Goal: Information Seeking & Learning: Check status

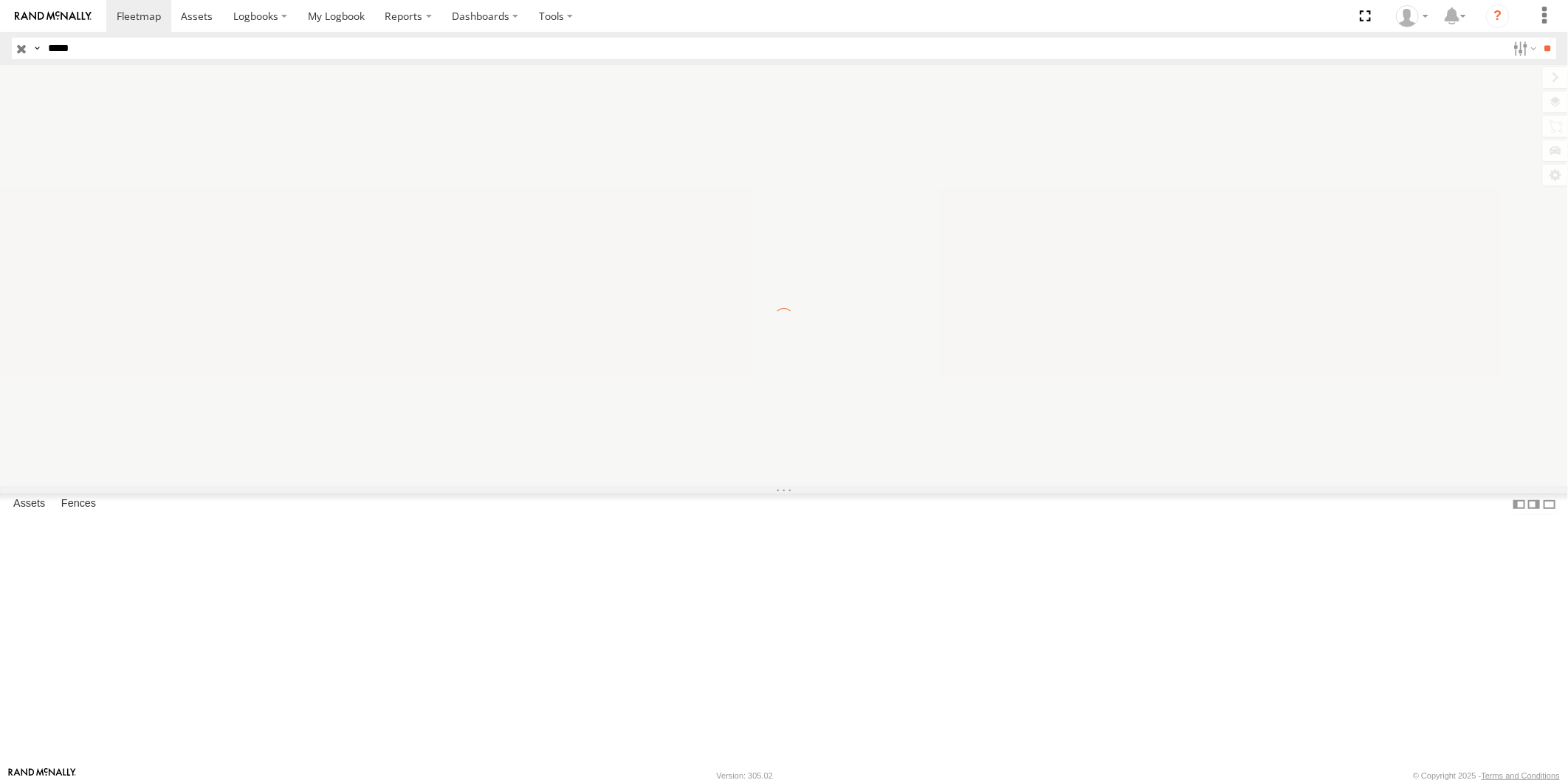
click at [0, 0] on span at bounding box center [0, 0] width 0 height 0
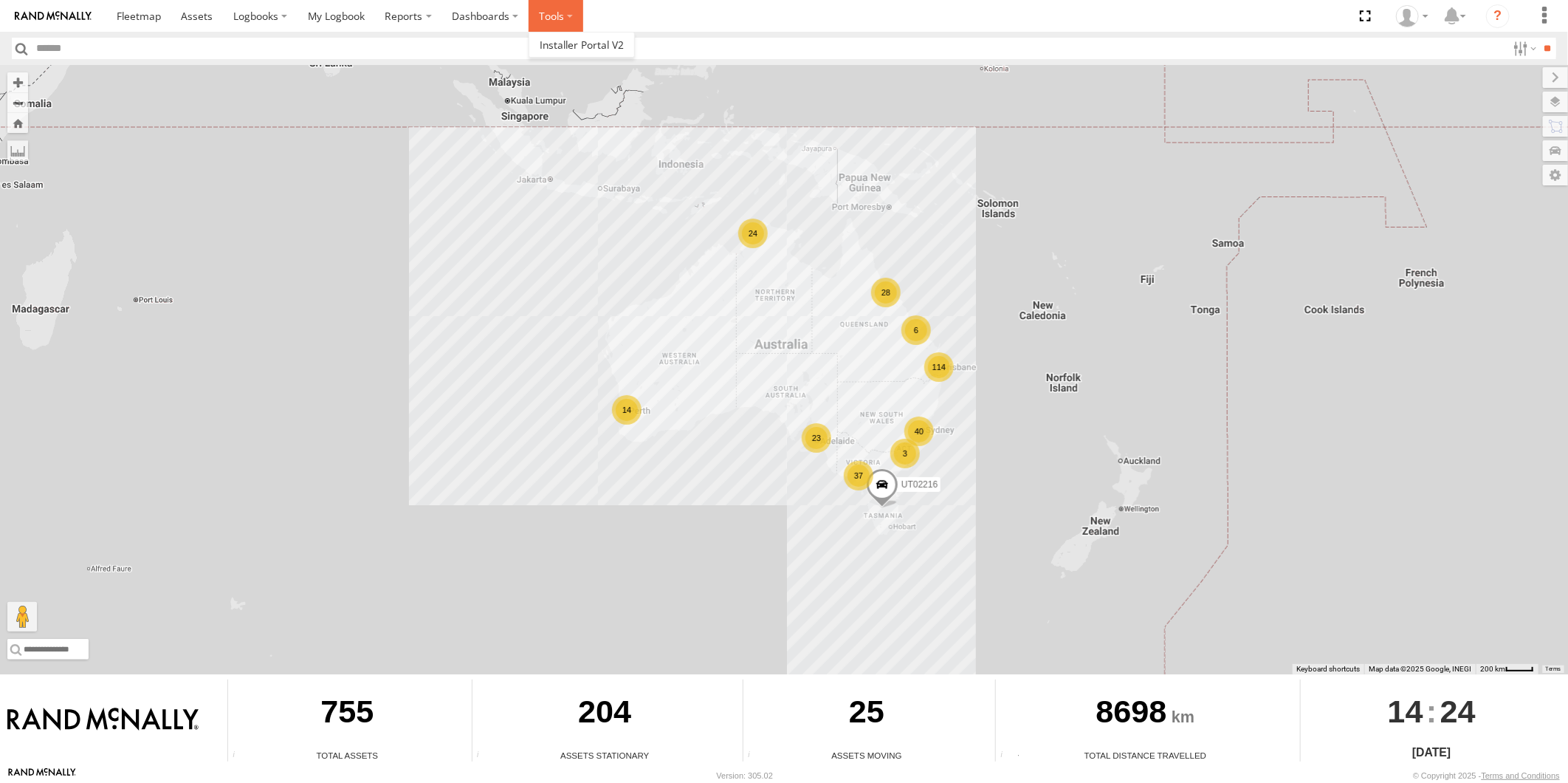
click at [556, 21] on label at bounding box center [556, 15] width 55 height 32
click at [504, 22] on label "Dashboards" at bounding box center [485, 15] width 88 height 32
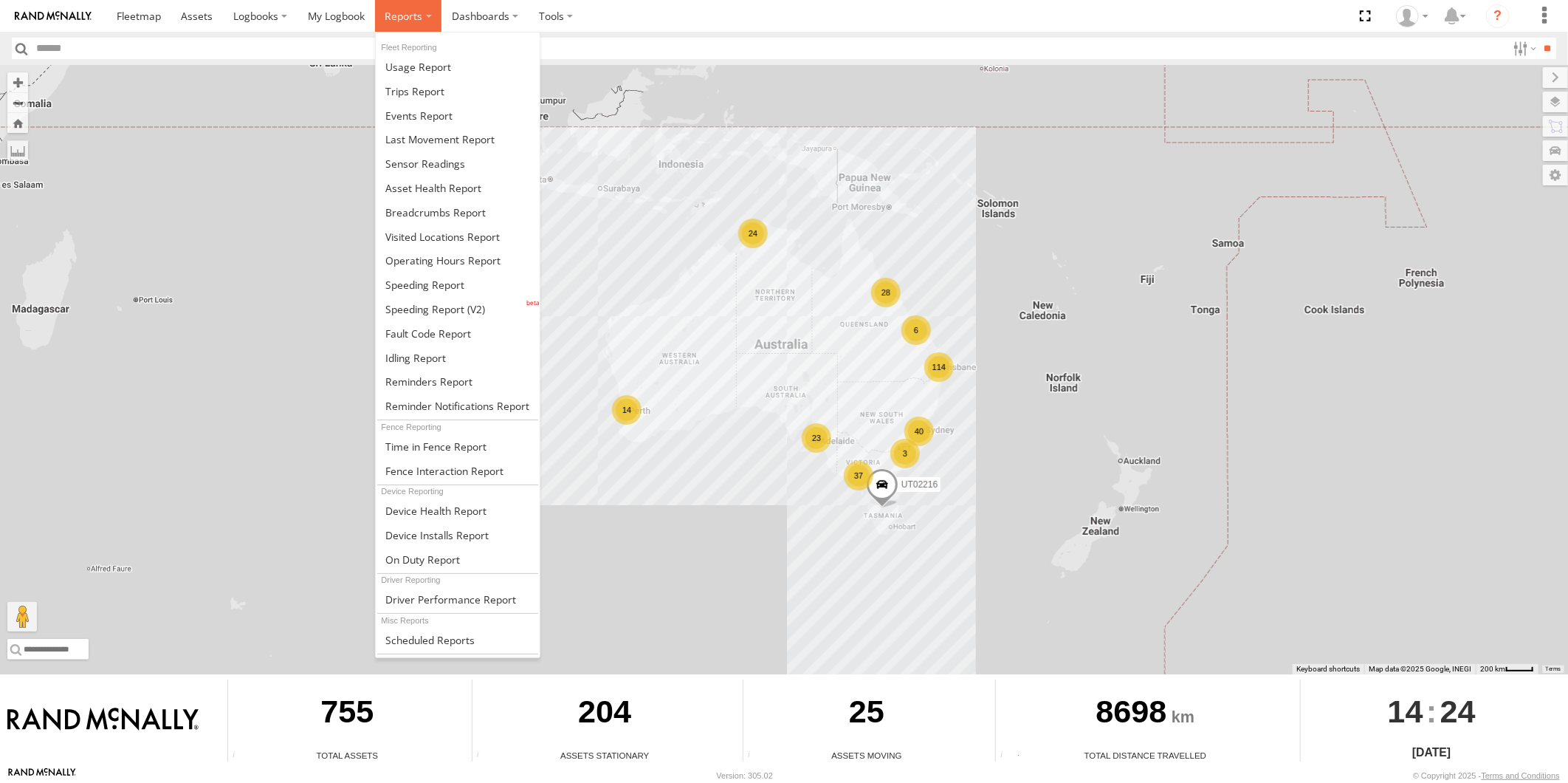
click at [397, 15] on span at bounding box center [403, 15] width 38 height 14
click at [434, 519] on link at bounding box center [458, 511] width 165 height 24
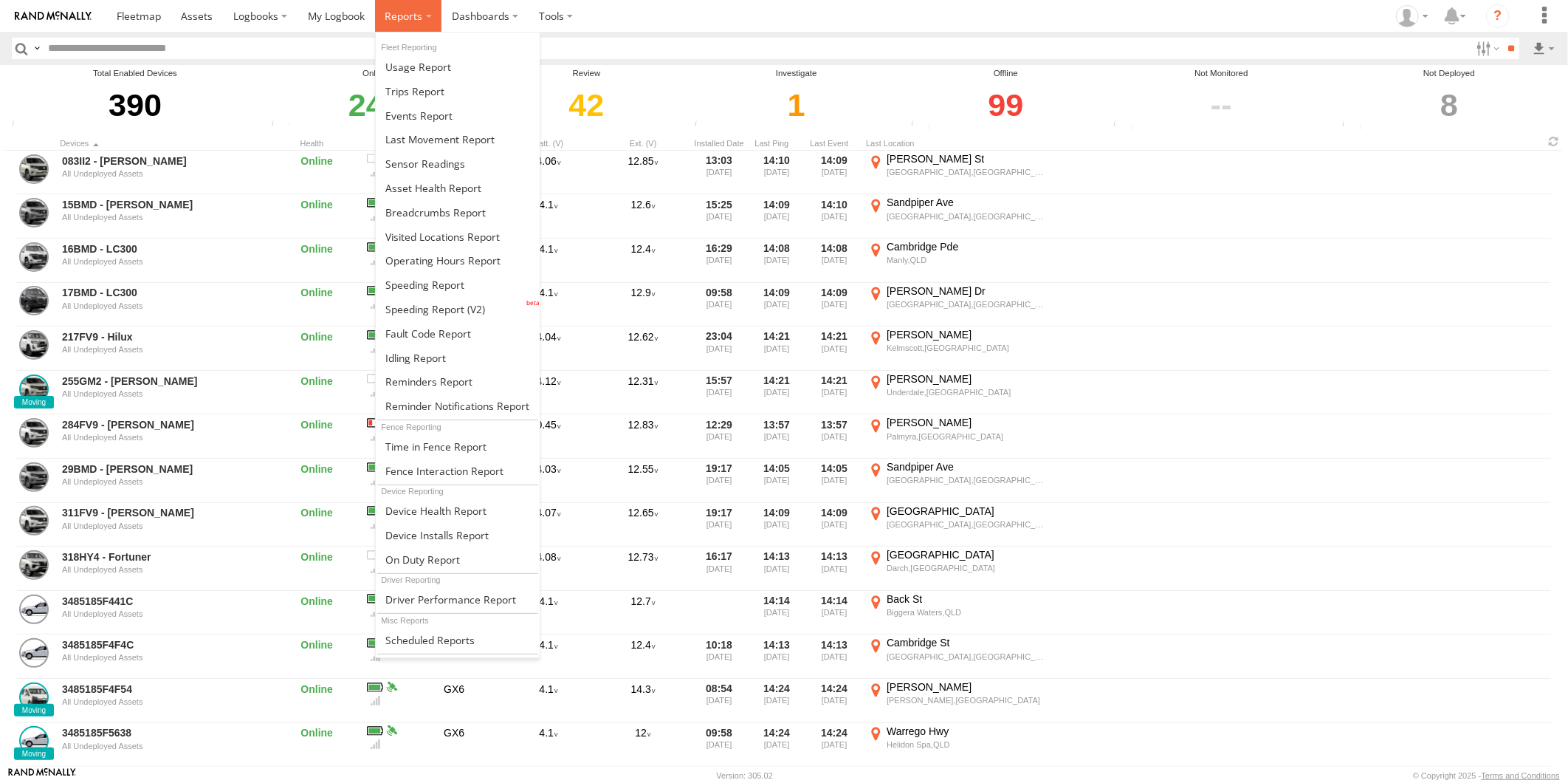
click at [404, 19] on span at bounding box center [403, 15] width 38 height 14
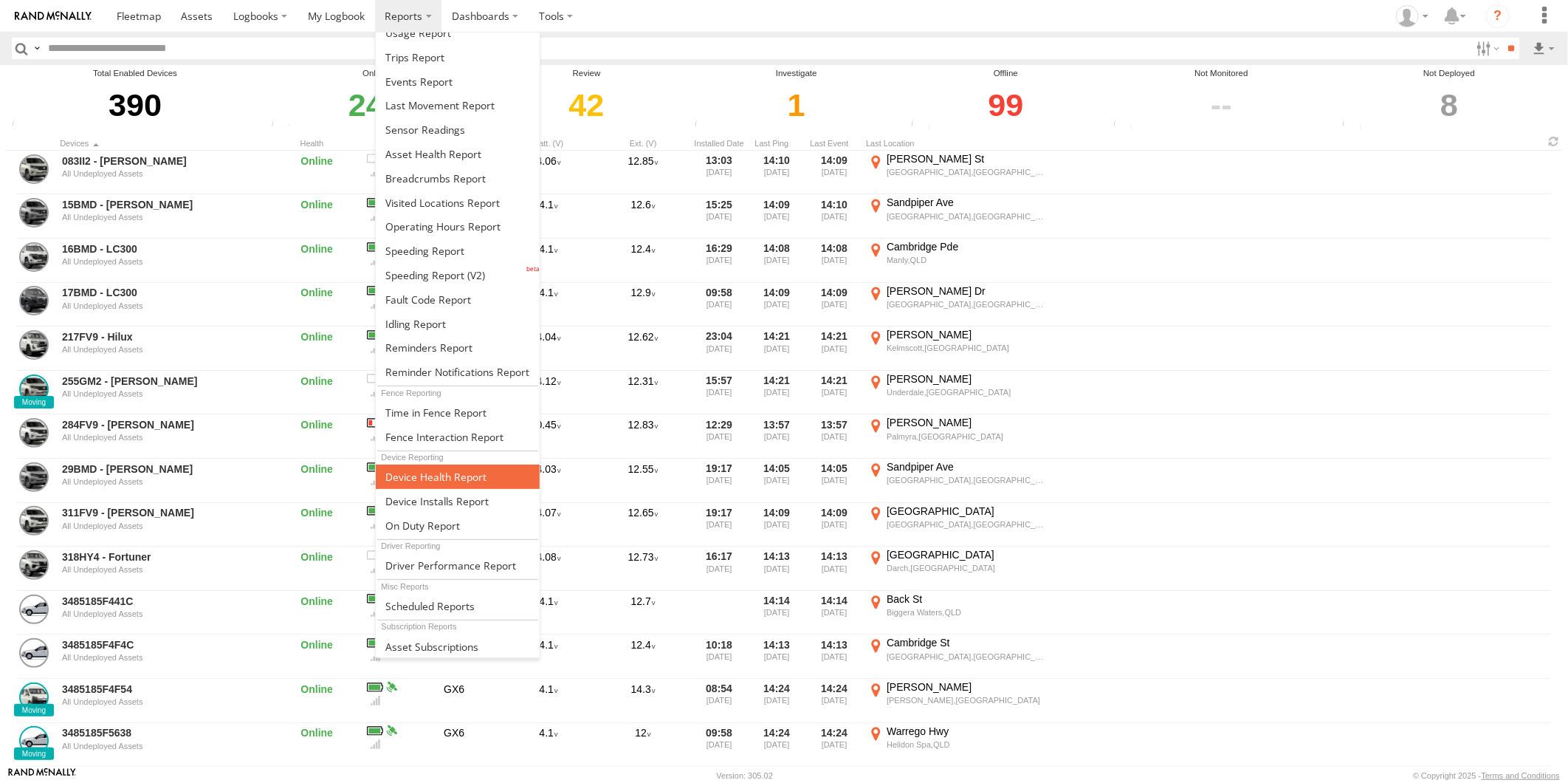
click at [436, 478] on span at bounding box center [436, 476] width 101 height 14
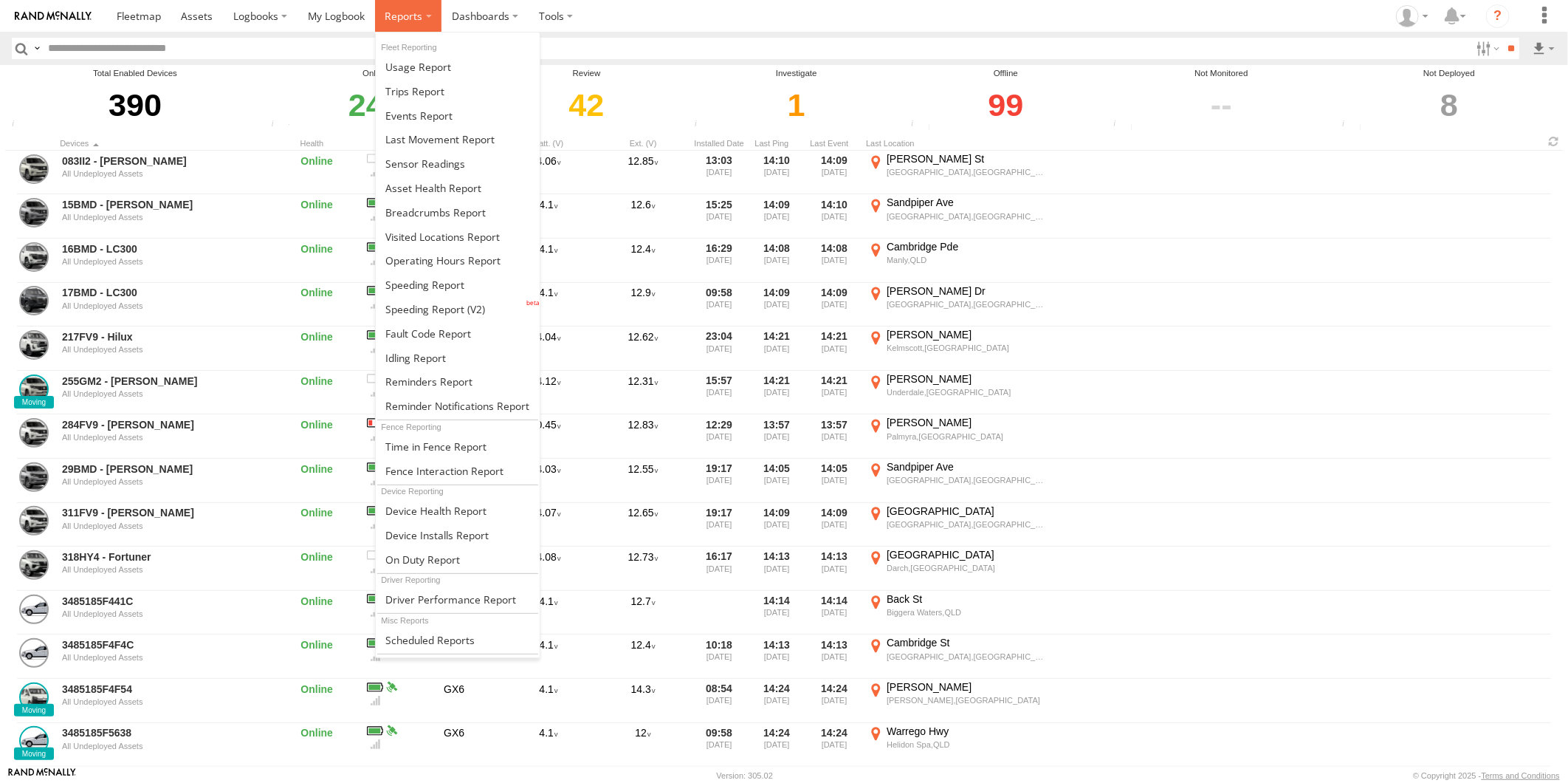
click at [416, 13] on span at bounding box center [403, 15] width 38 height 14
click at [422, 190] on span at bounding box center [433, 188] width 96 height 14
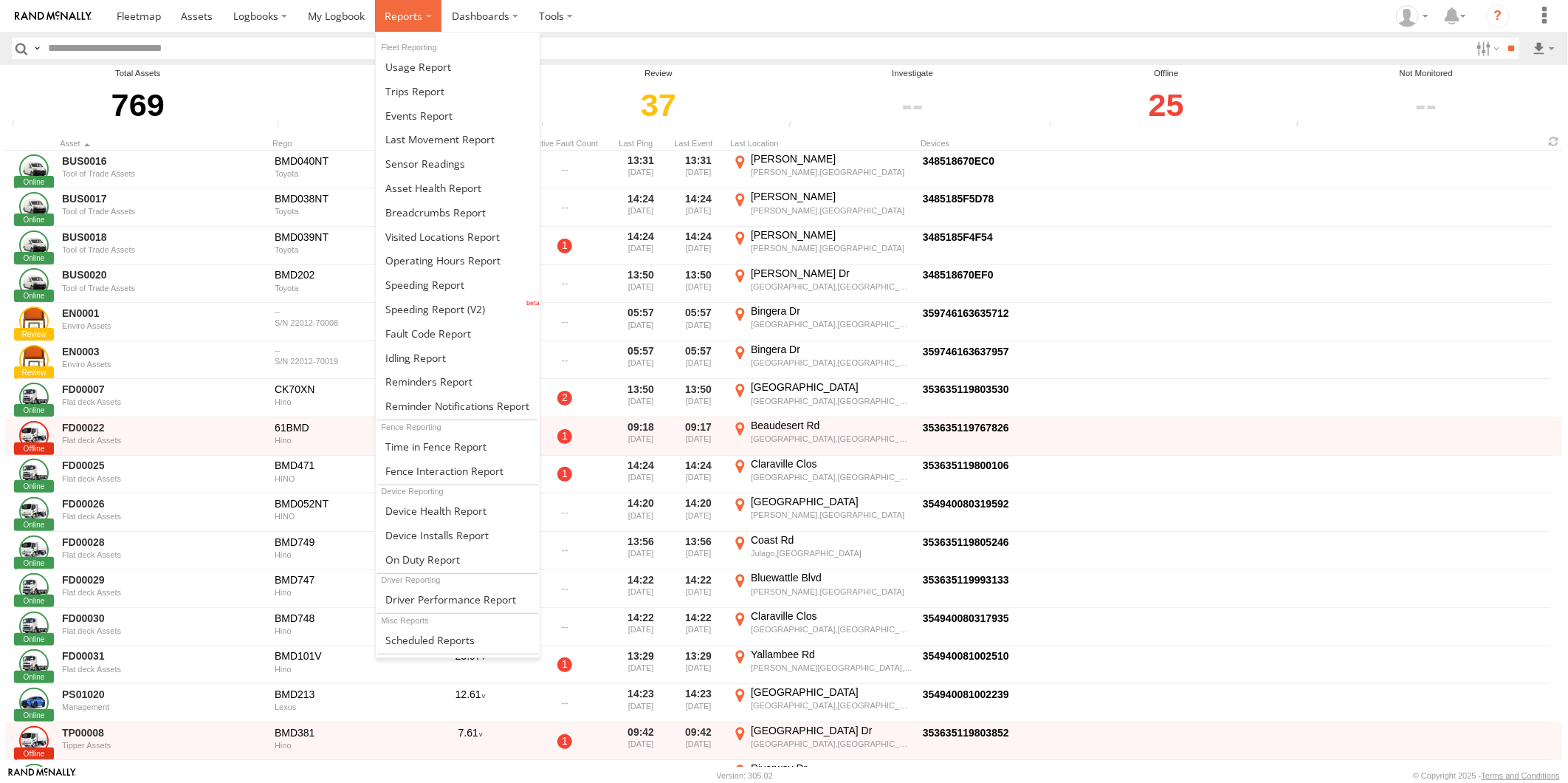
click at [410, 4] on label at bounding box center [409, 15] width 67 height 32
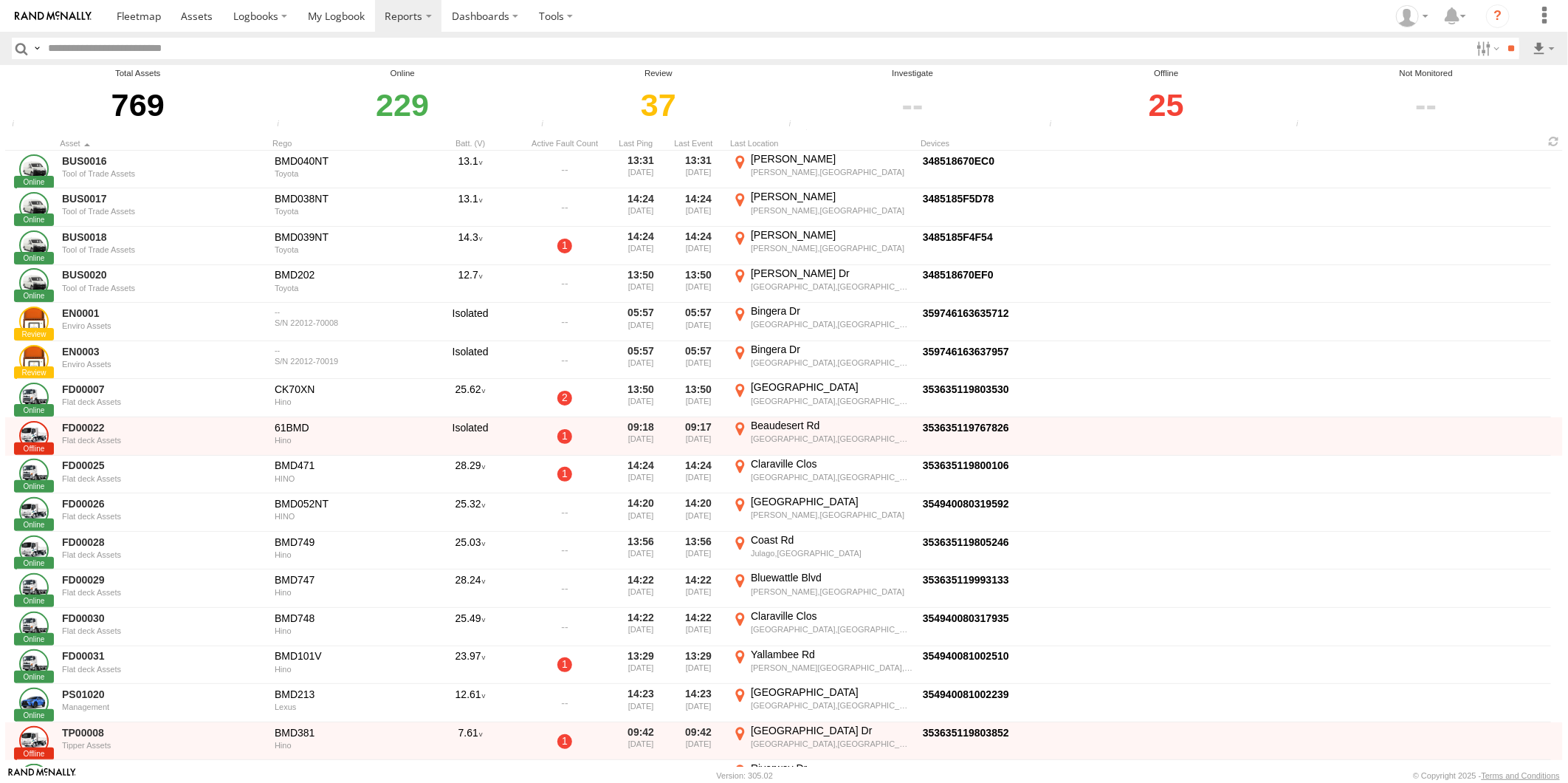
click at [1009, 13] on section "Dashboards ?" at bounding box center [835, 15] width 1458 height 32
click at [1476, 48] on label at bounding box center [1486, 48] width 32 height 21
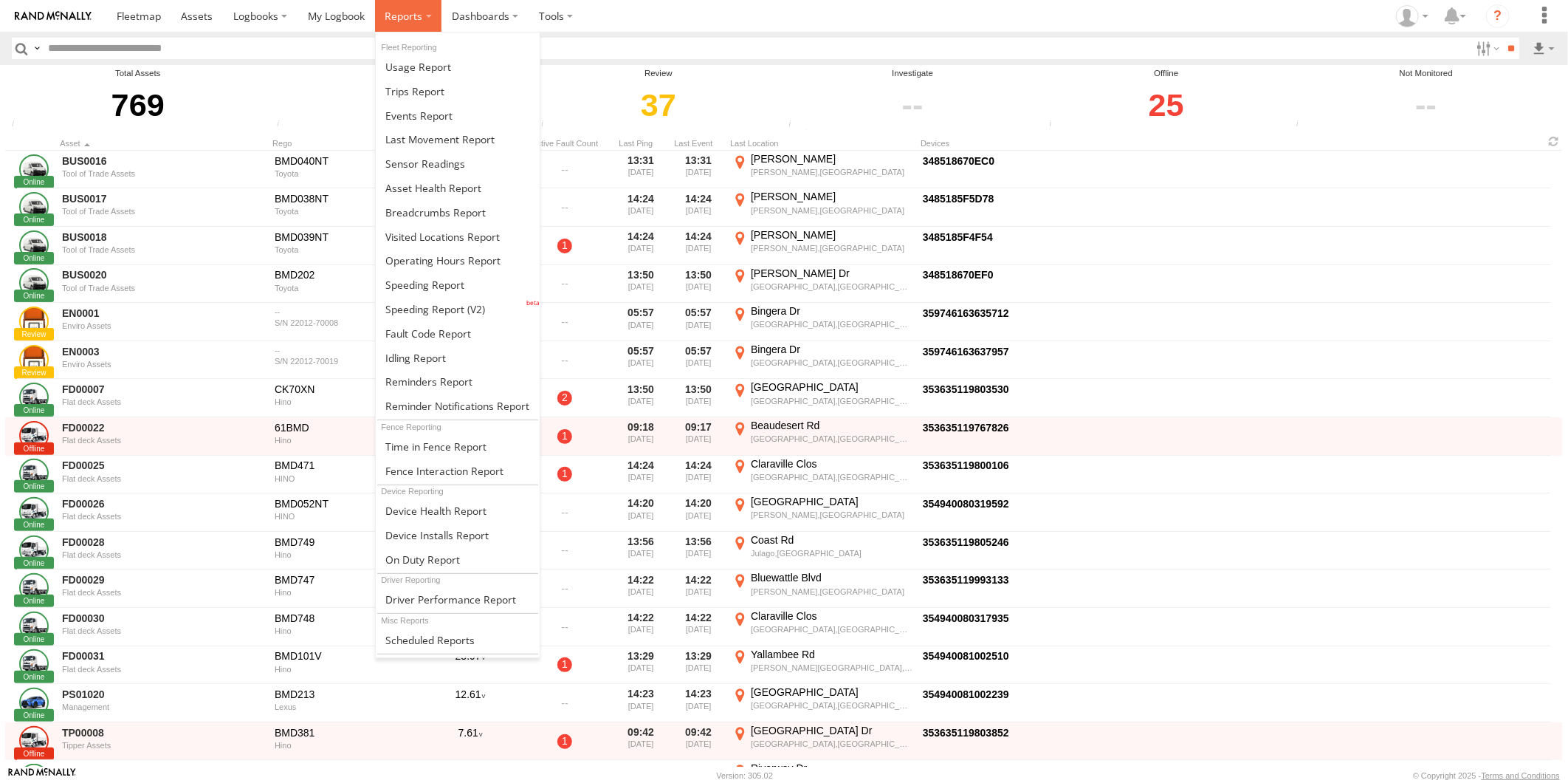
click at [407, 23] on span at bounding box center [403, 15] width 38 height 14
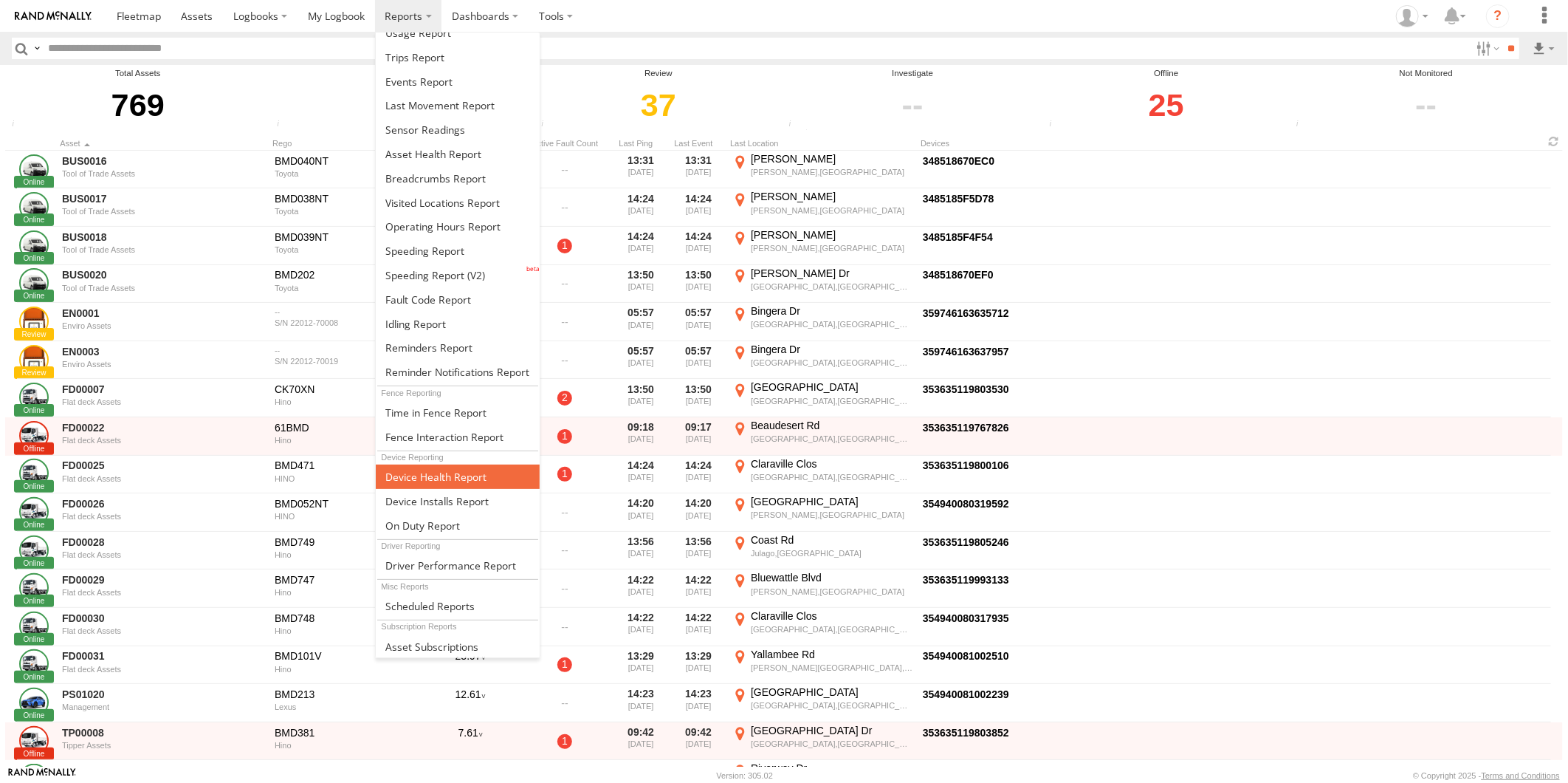
click at [443, 482] on span at bounding box center [436, 476] width 101 height 14
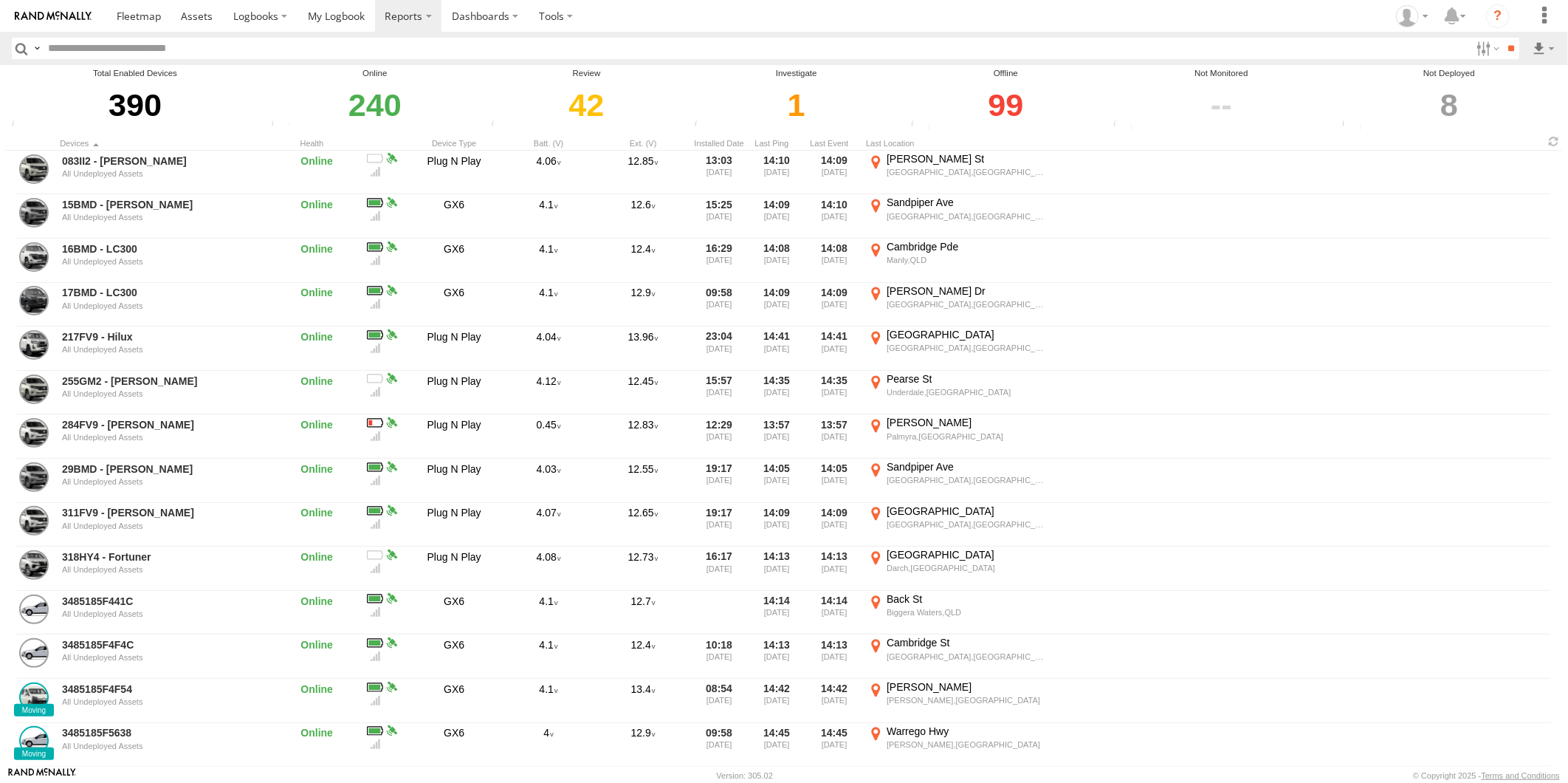
click at [1014, 107] on div "99" at bounding box center [1005, 105] width 198 height 51
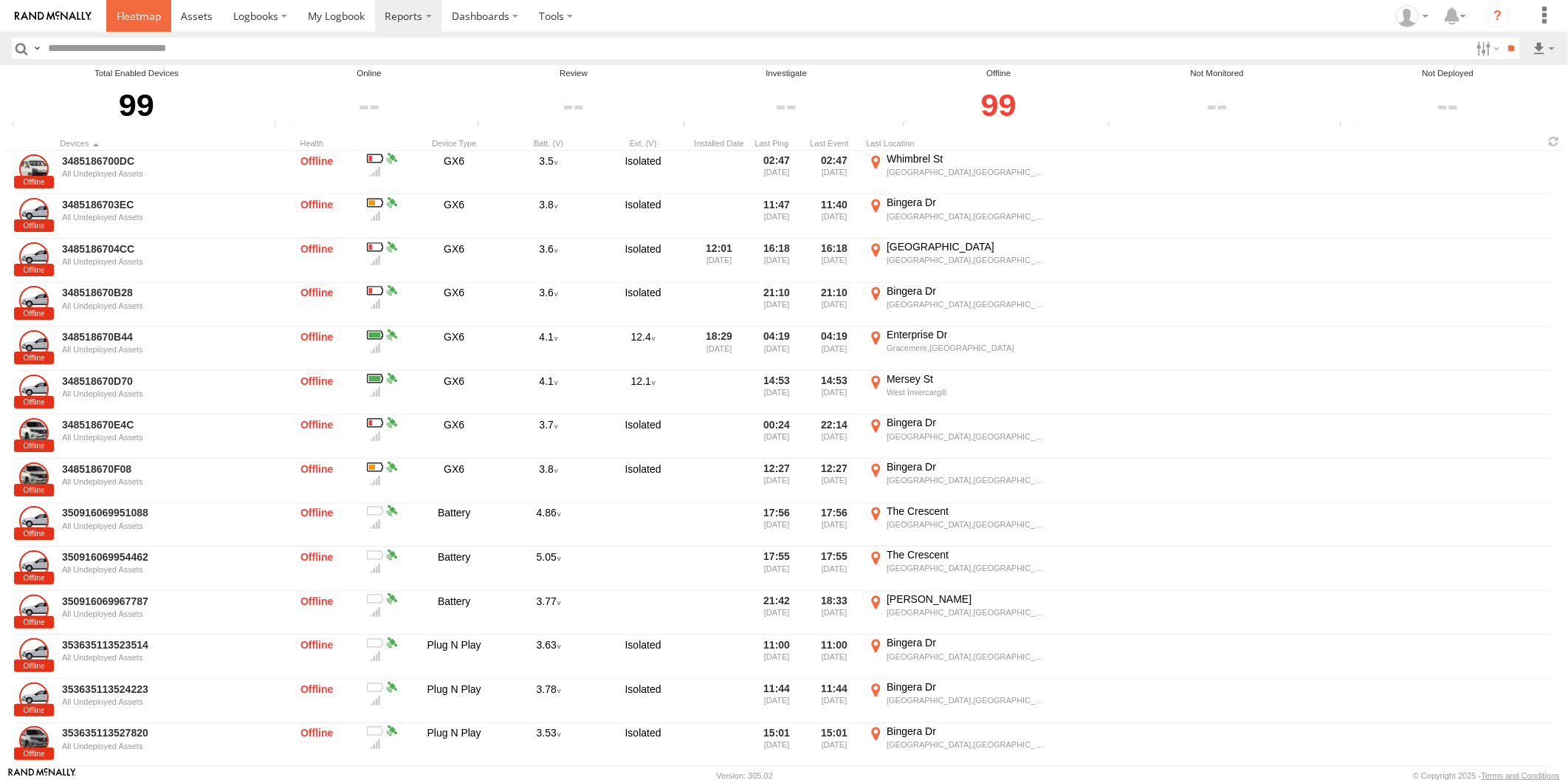
click at [166, 17] on link at bounding box center [139, 15] width 65 height 32
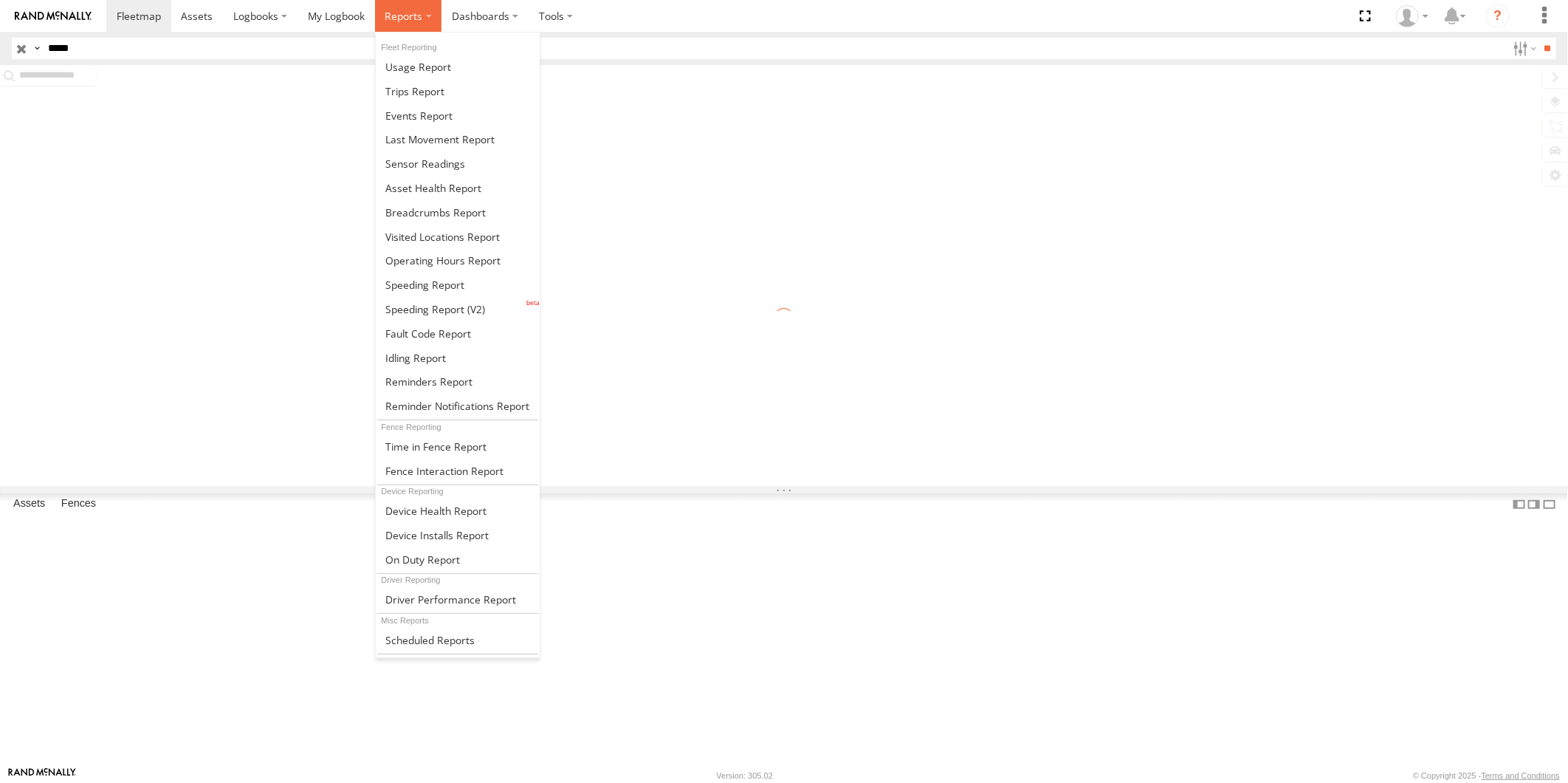
click at [403, 19] on span at bounding box center [403, 15] width 38 height 14
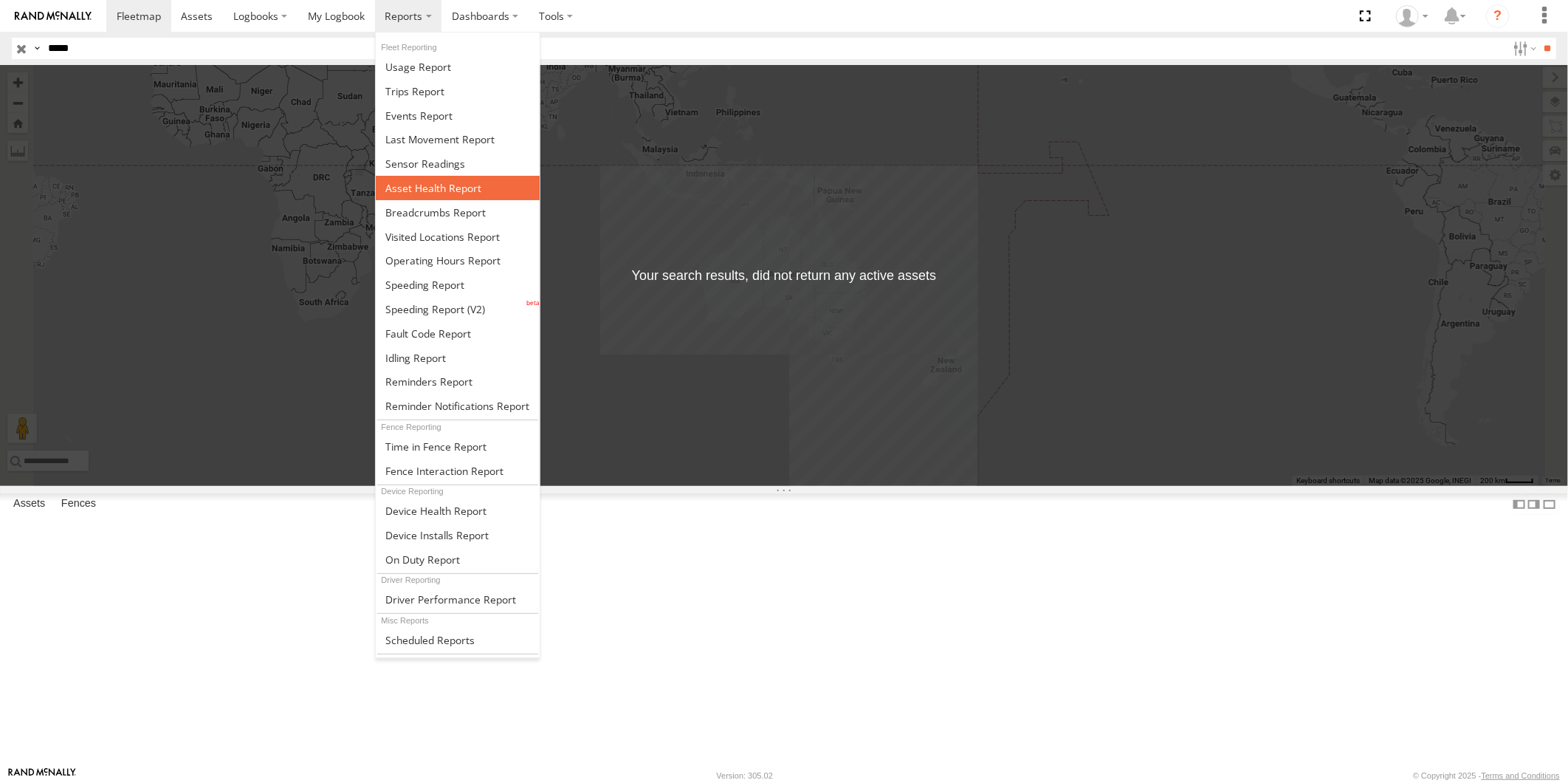
click at [437, 187] on span at bounding box center [433, 188] width 96 height 14
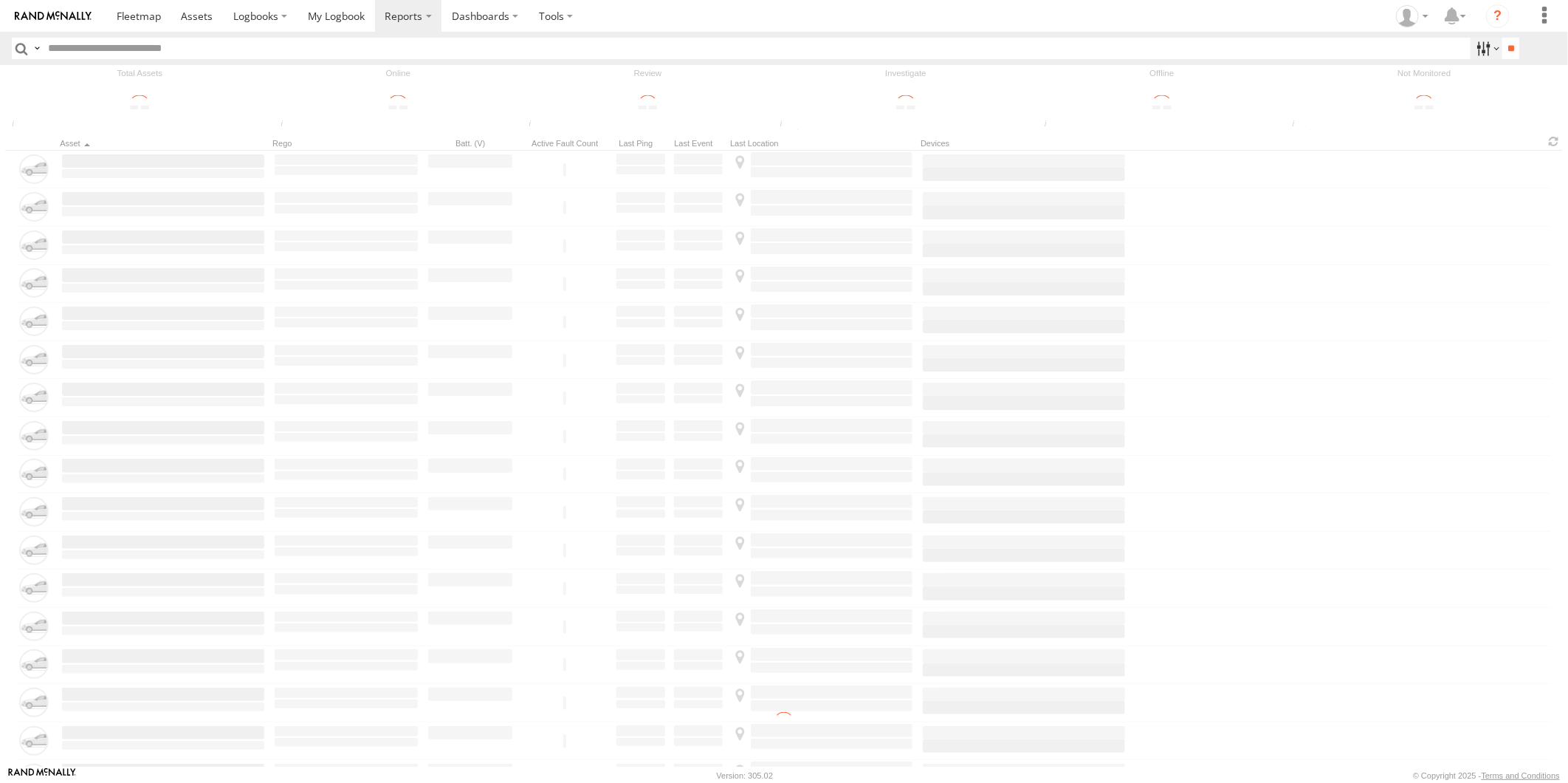
click at [1477, 45] on label at bounding box center [1486, 48] width 32 height 21
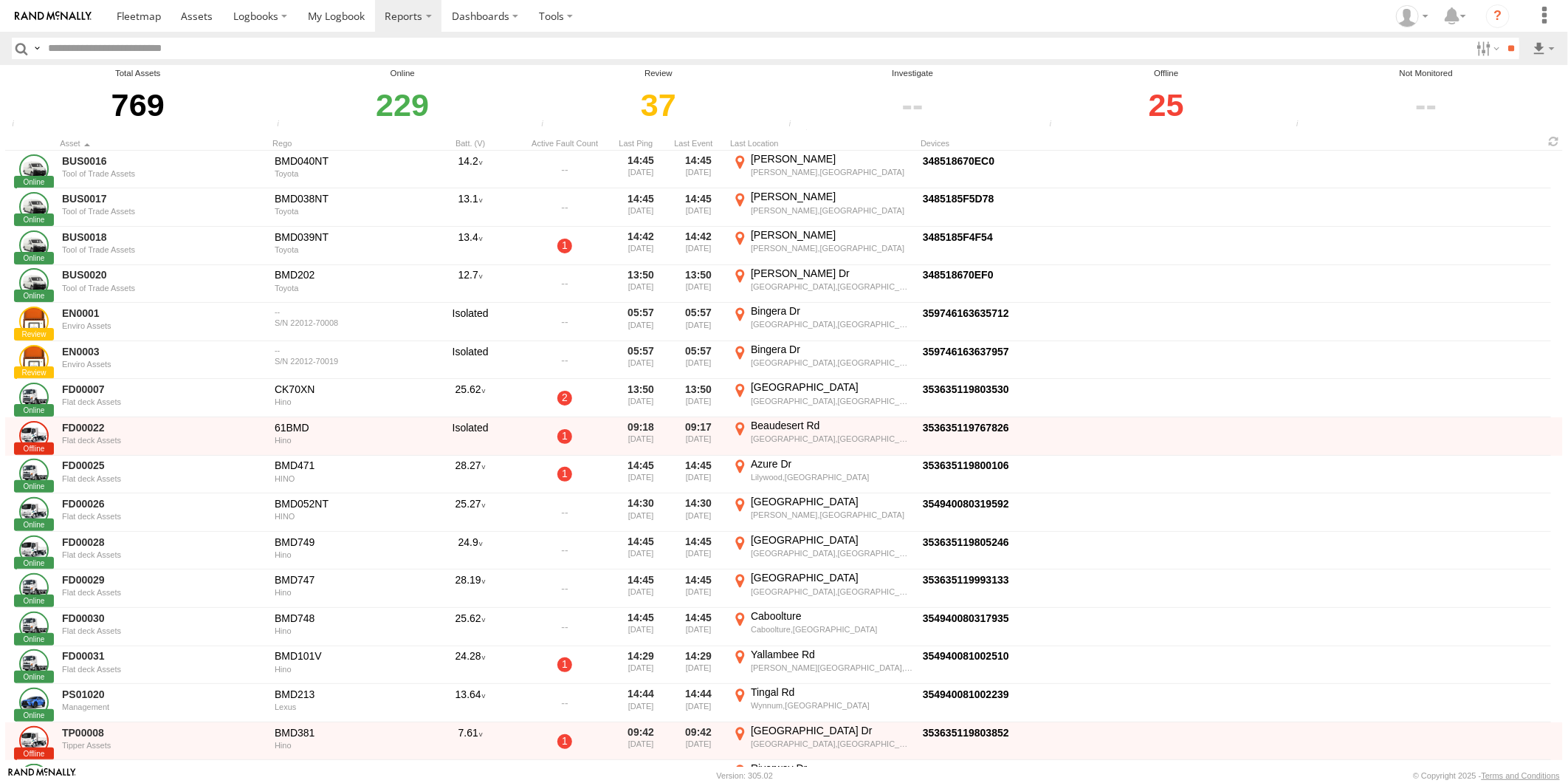
click at [0, 0] on span "Disabled" at bounding box center [0, 0] width 0 height 0
click at [1474, 52] on label at bounding box center [1486, 48] width 32 height 21
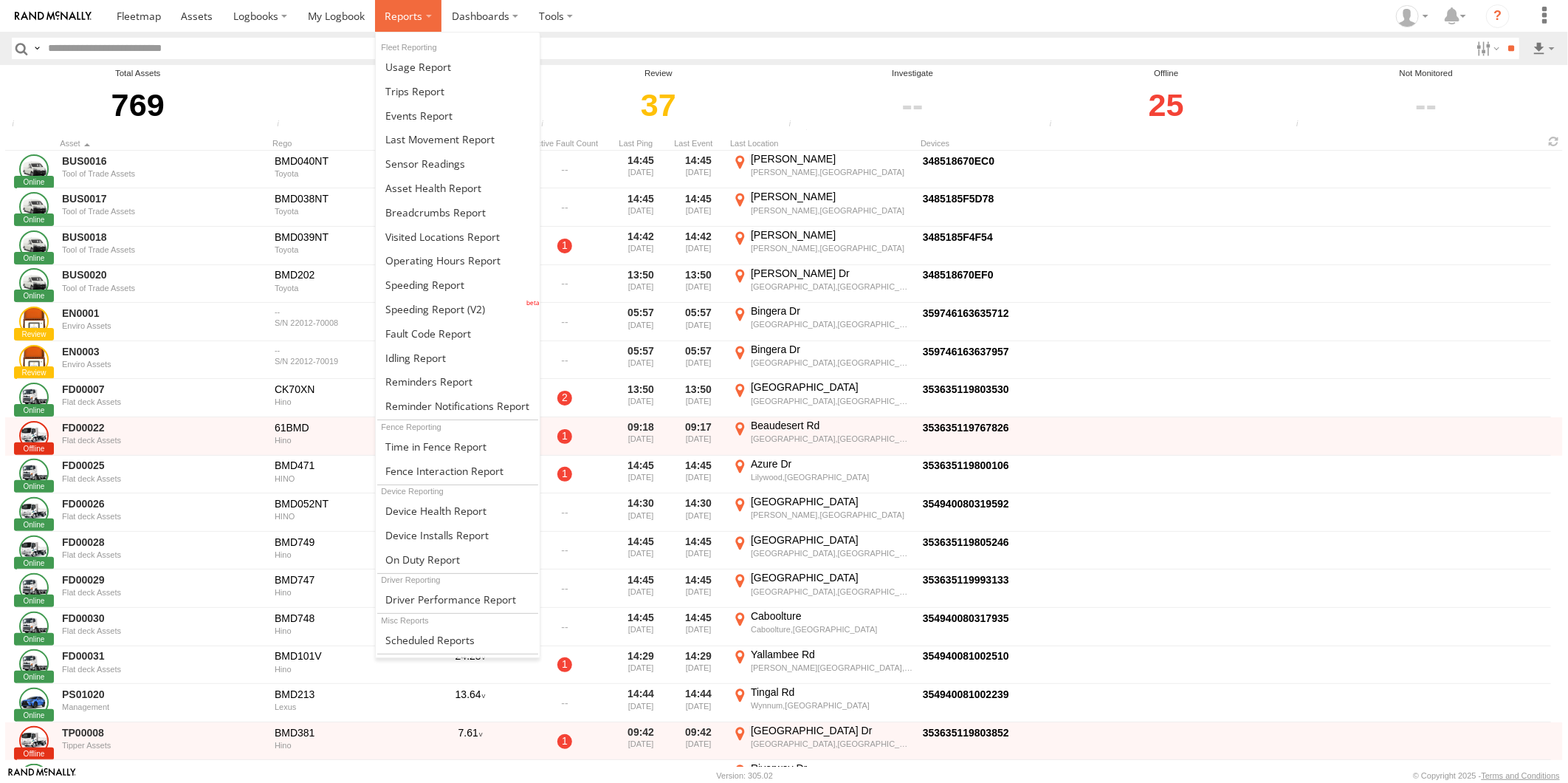
click at [410, 13] on span at bounding box center [403, 15] width 38 height 14
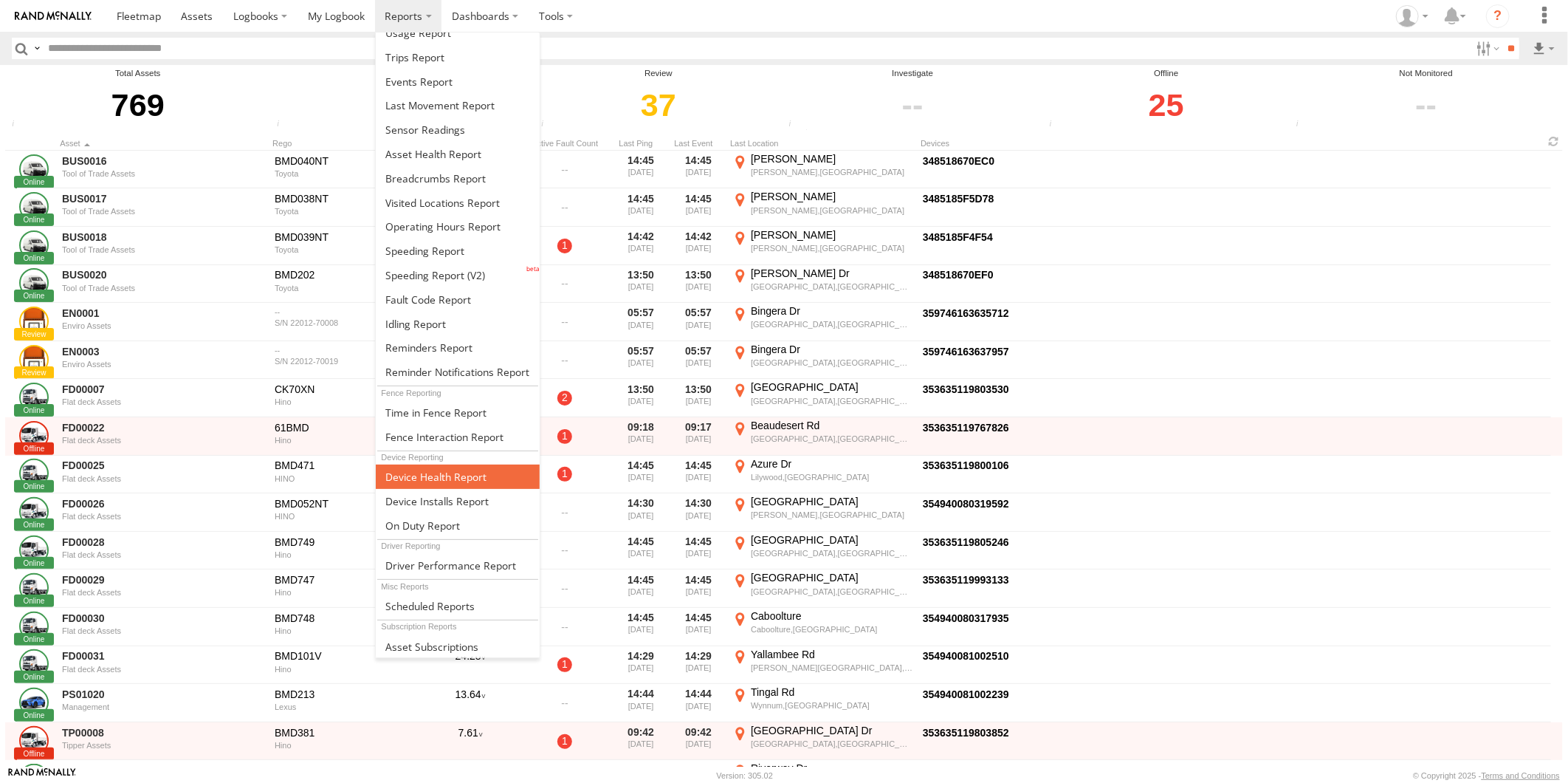
click at [427, 480] on span at bounding box center [436, 476] width 101 height 14
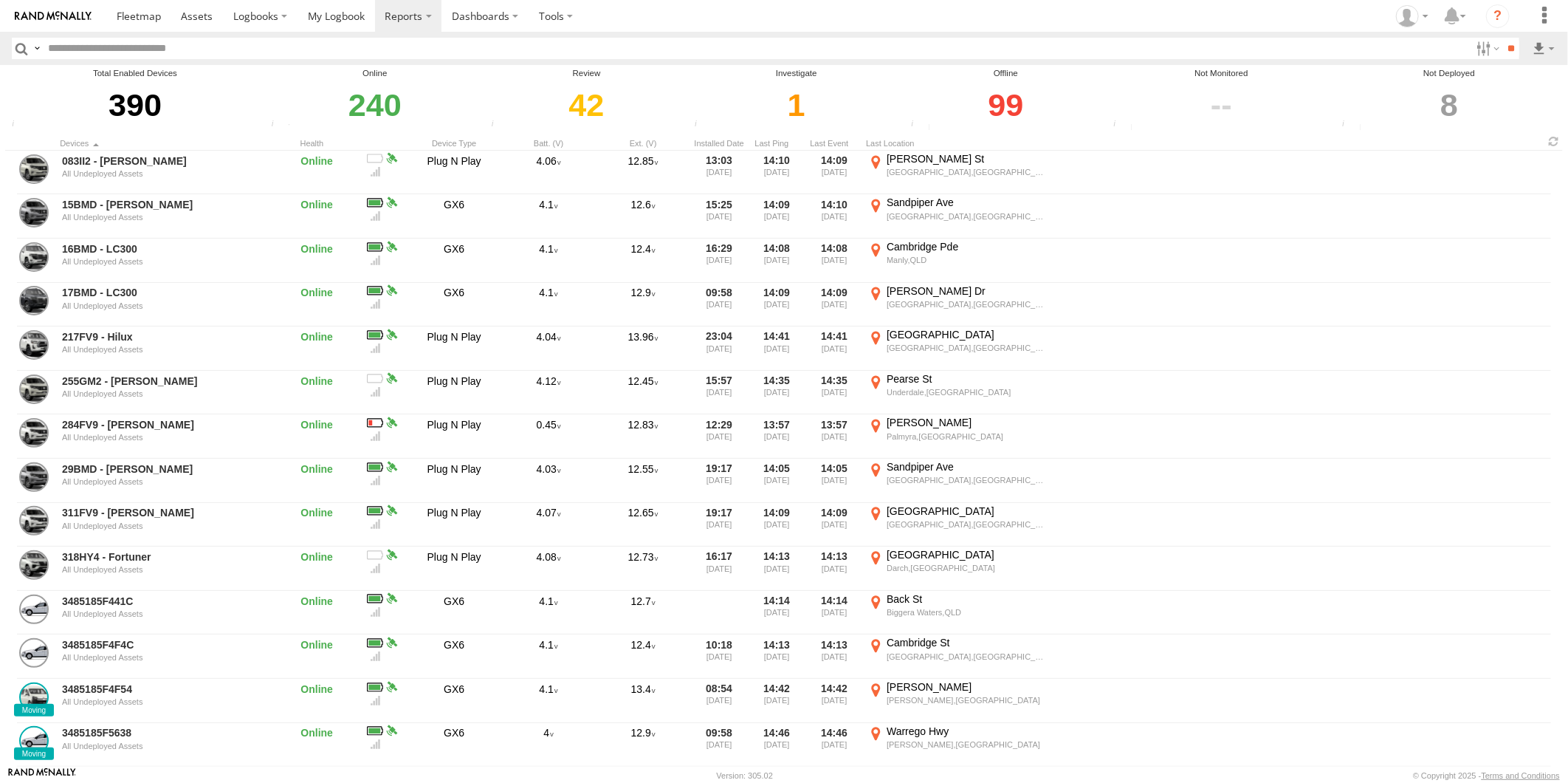
click at [1451, 101] on div "8" at bounding box center [1450, 105] width 223 height 51
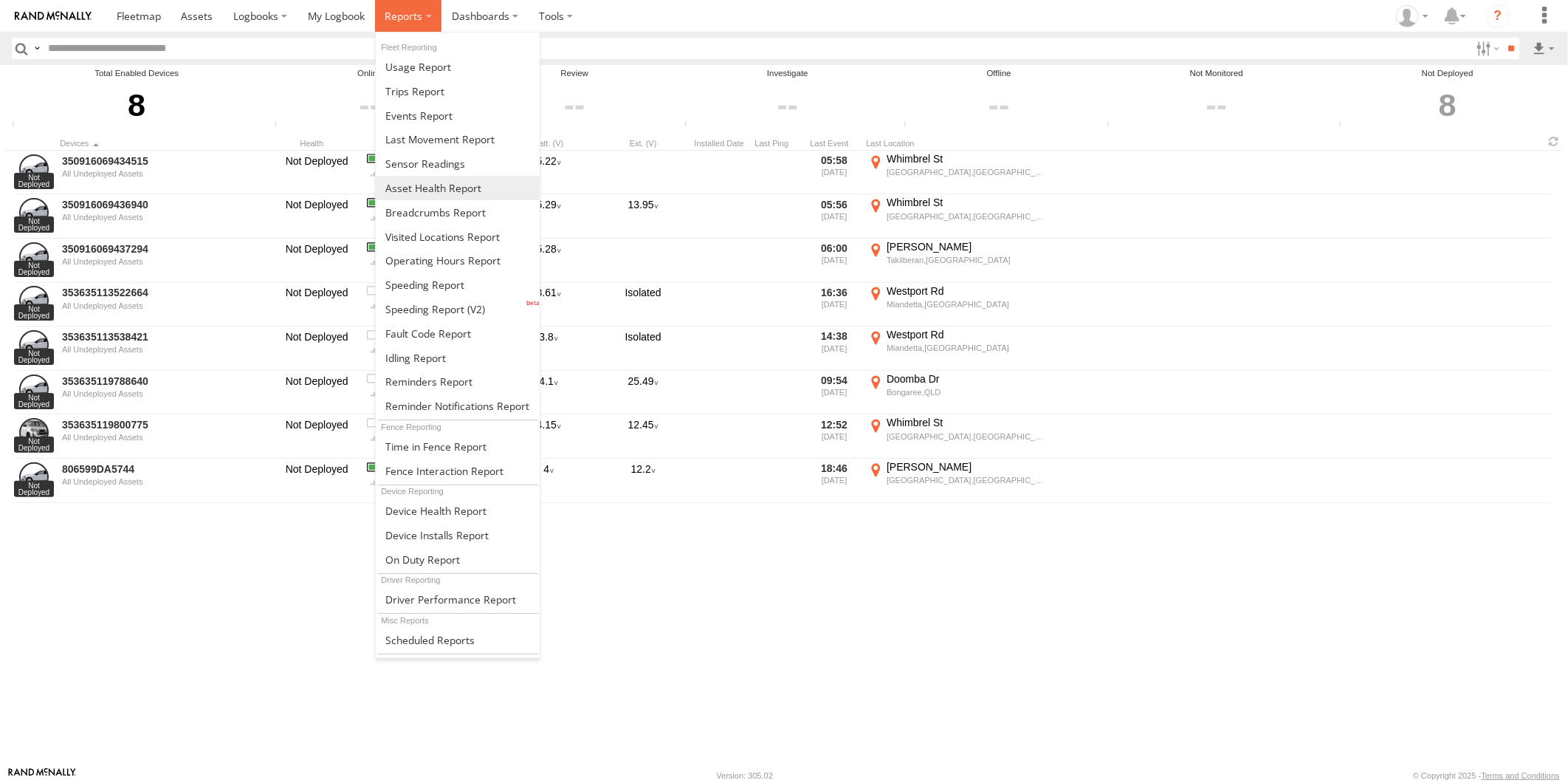
click at [408, 19] on span at bounding box center [403, 15] width 38 height 14
click at [433, 187] on span at bounding box center [433, 188] width 96 height 14
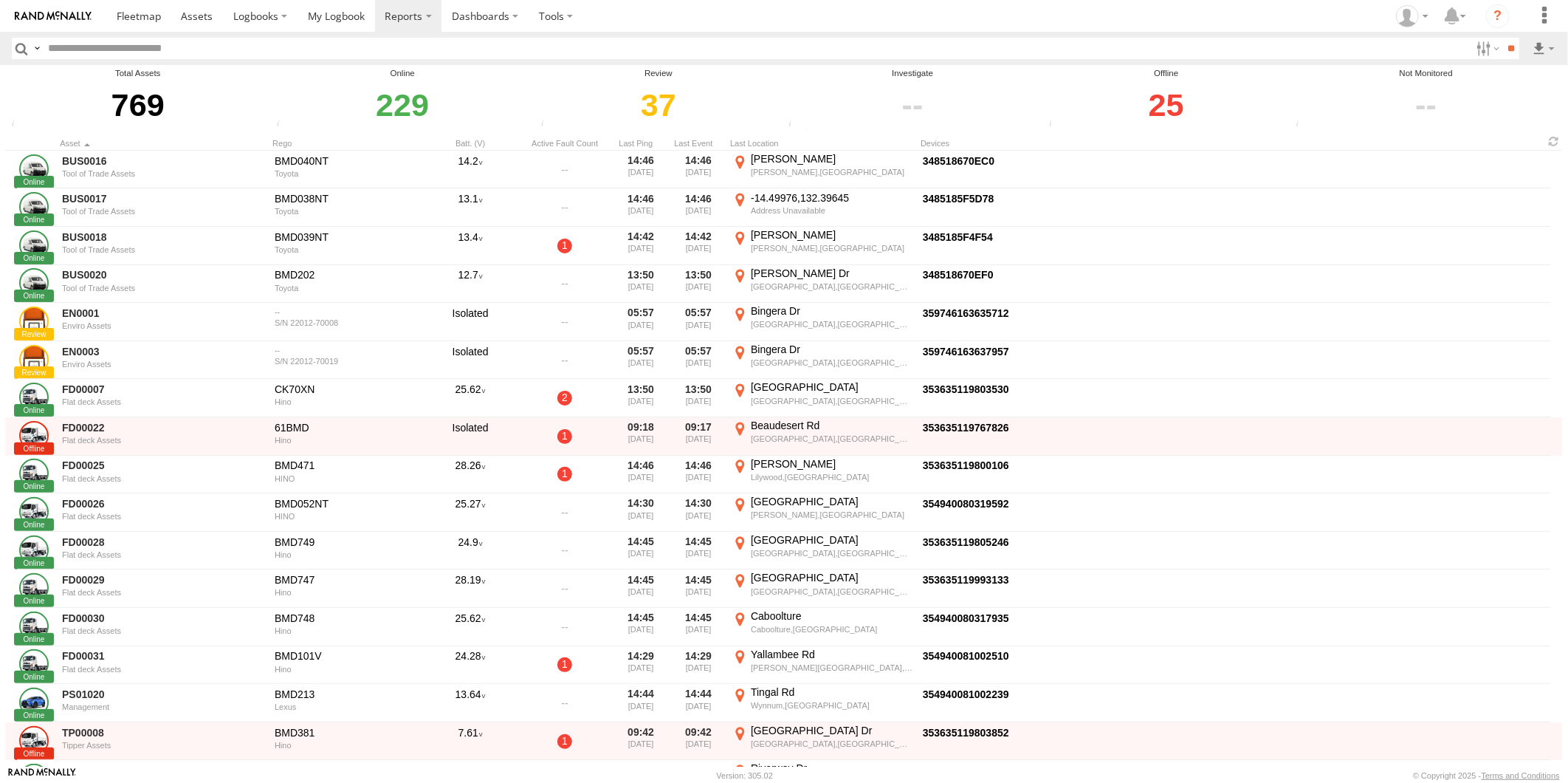
scroll to position [82, 0]
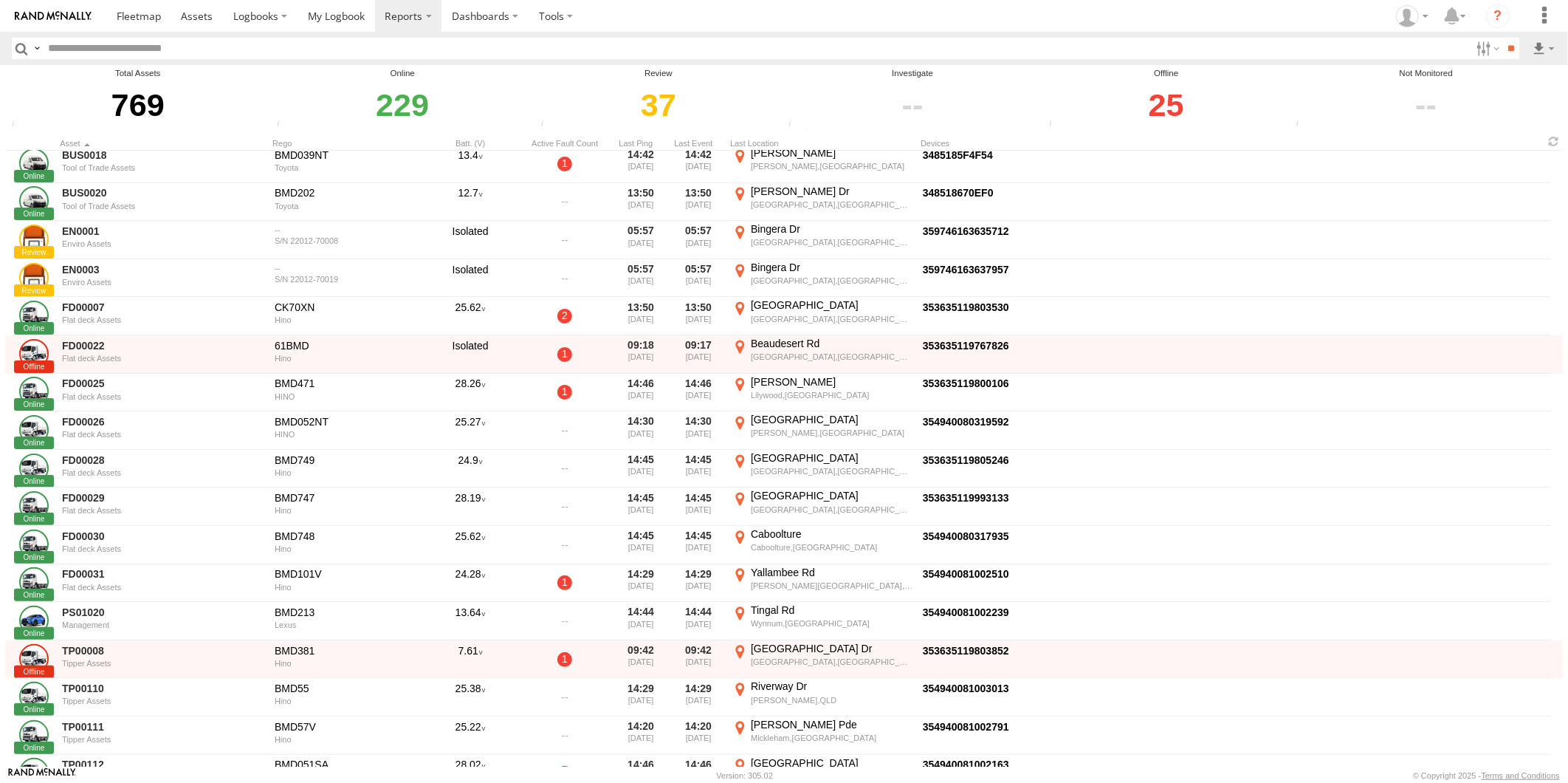
click at [1169, 103] on div "25" at bounding box center [1166, 105] width 242 height 51
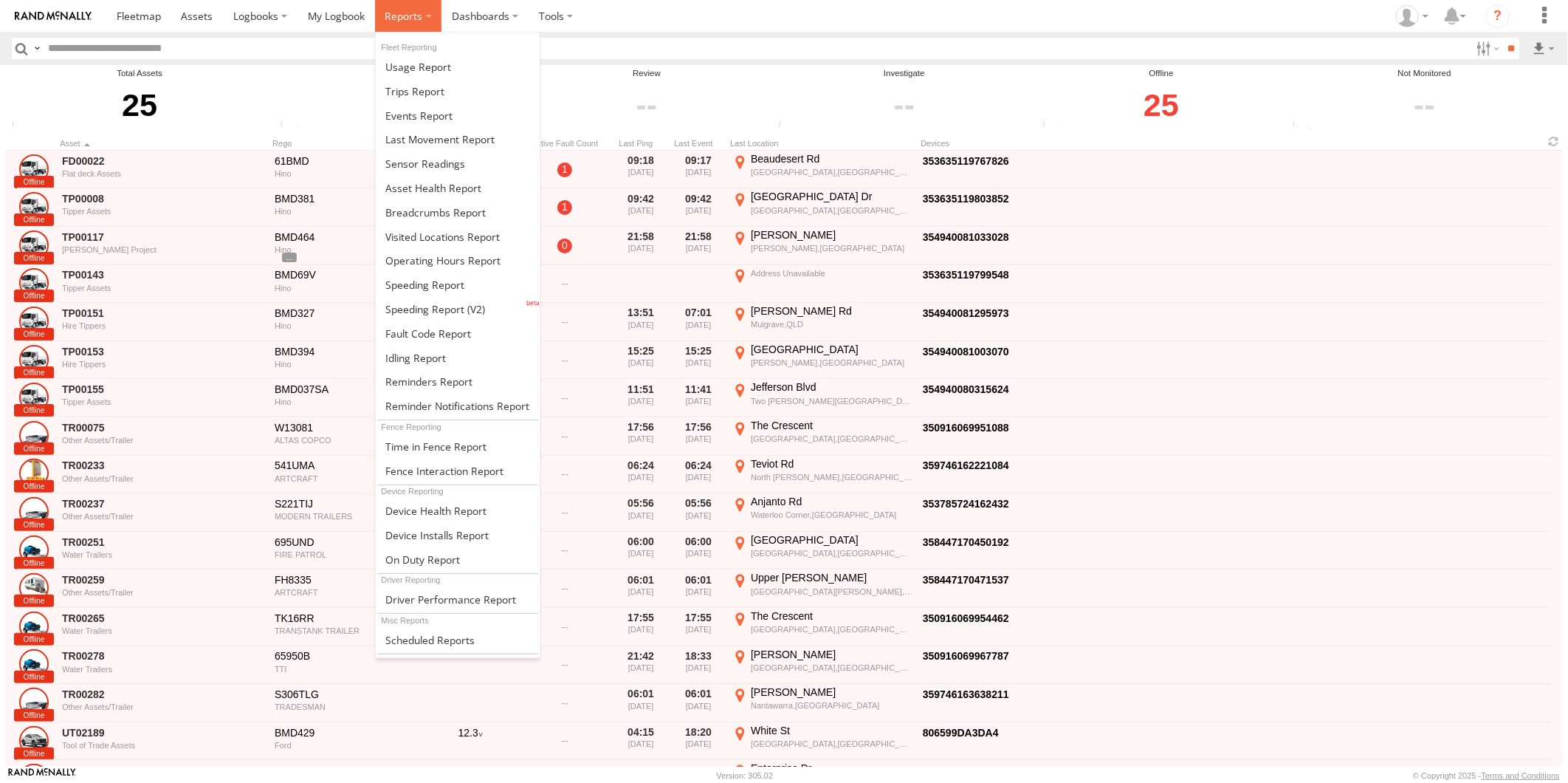
click at [411, 15] on span at bounding box center [403, 15] width 38 height 14
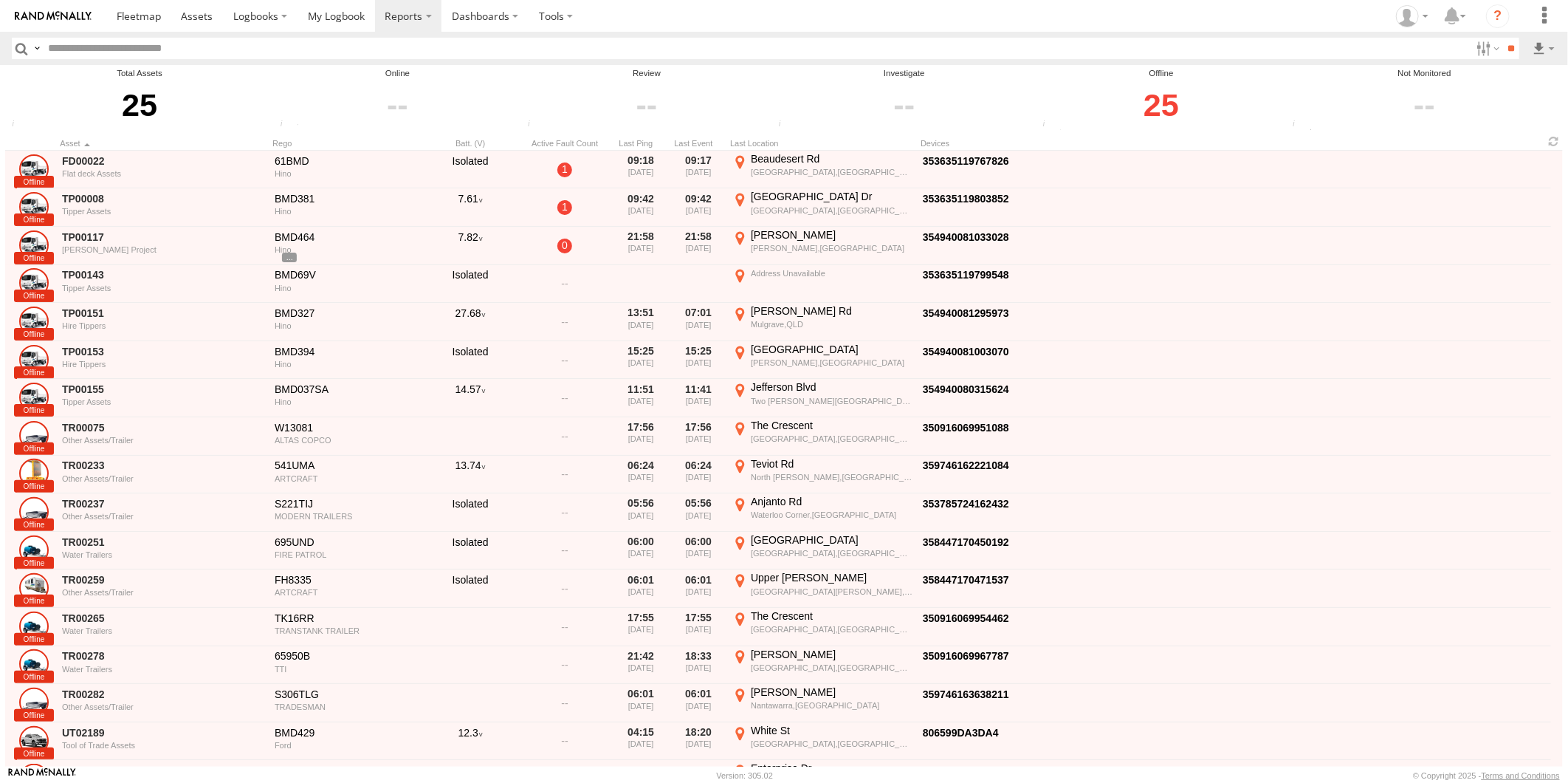
click at [757, 25] on section "Dashboards ?" at bounding box center [835, 15] width 1458 height 32
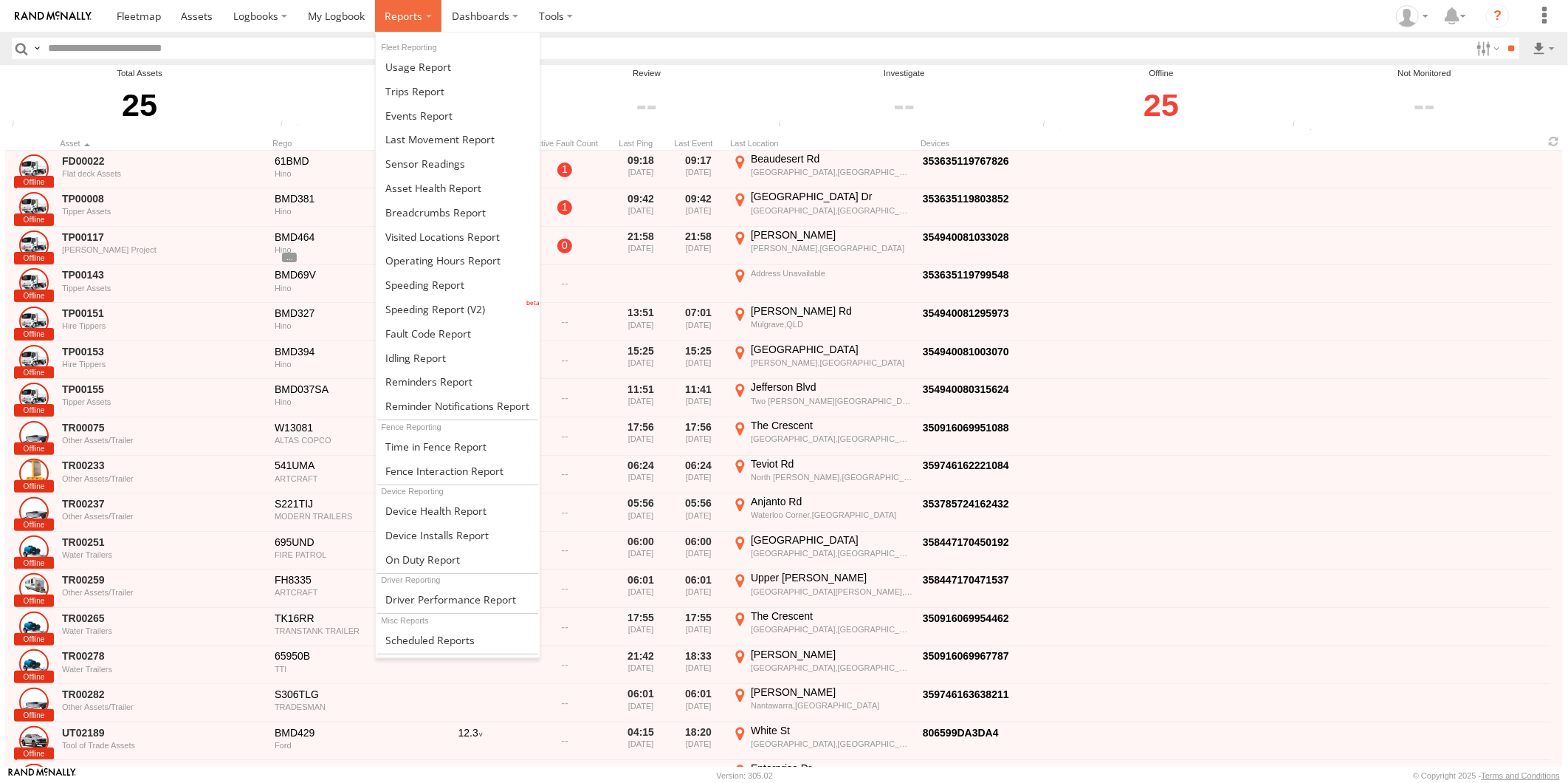
click at [407, 23] on span at bounding box center [403, 15] width 38 height 14
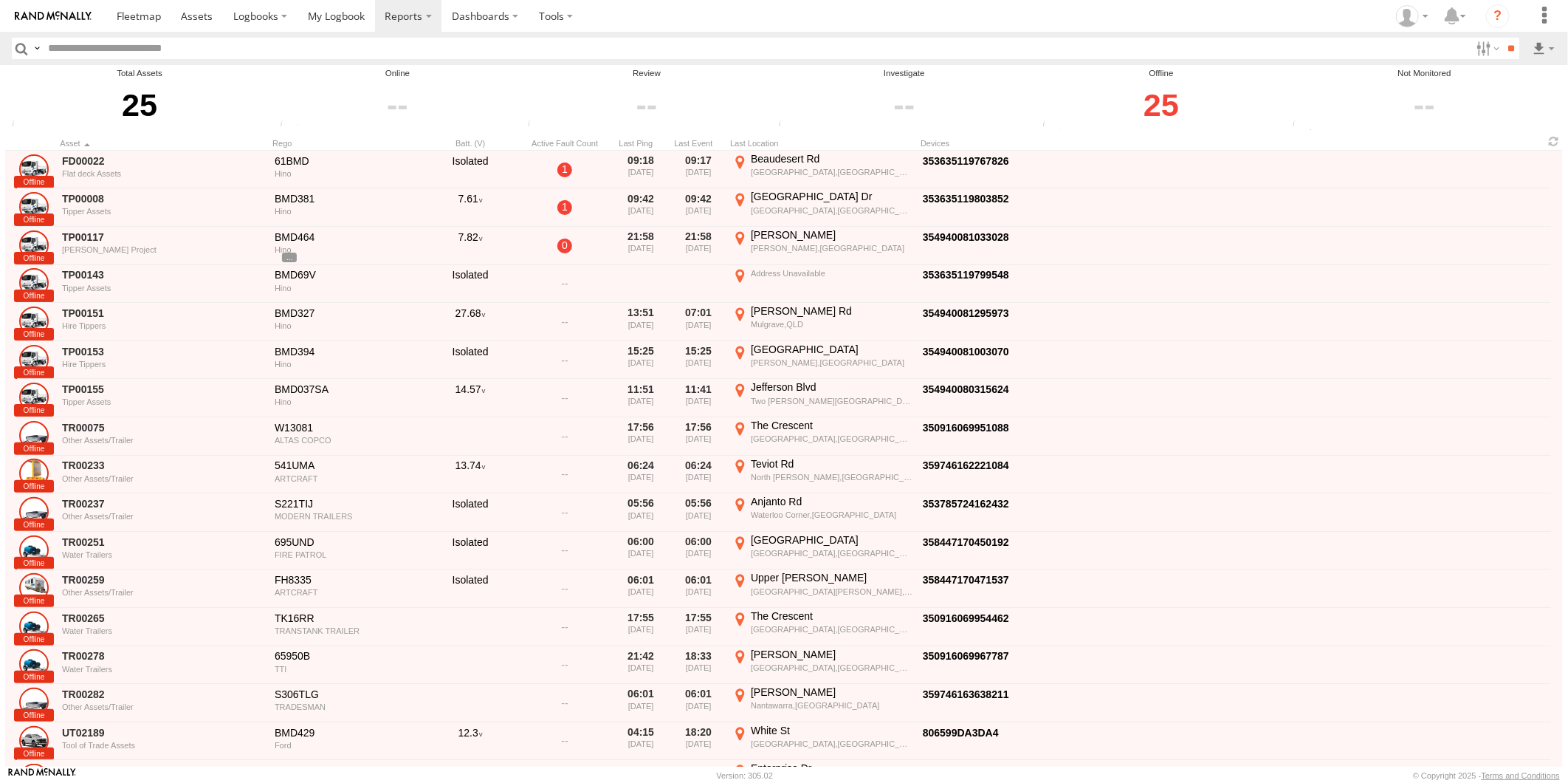
click at [906, 28] on section "Dashboards ?" at bounding box center [835, 15] width 1458 height 32
click at [0, 0] on span "Offline" at bounding box center [0, 0] width 0 height 0
click at [1503, 56] on input "**" at bounding box center [1511, 48] width 17 height 21
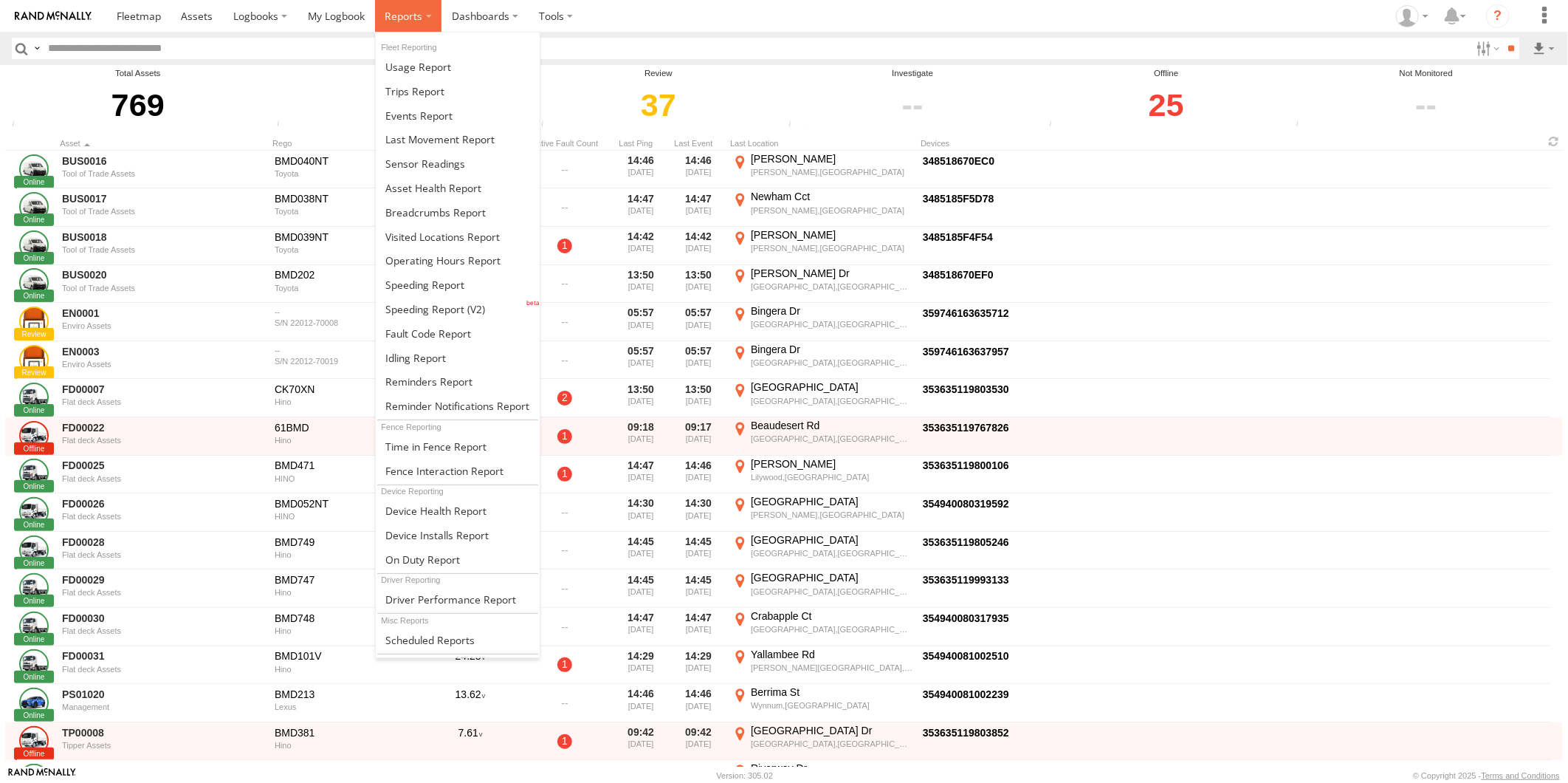
click at [395, 13] on span at bounding box center [403, 15] width 38 height 14
drag, startPoint x: 416, startPoint y: 515, endPoint x: 429, endPoint y: 510, distance: 13.9
click at [416, 515] on span at bounding box center [436, 511] width 101 height 14
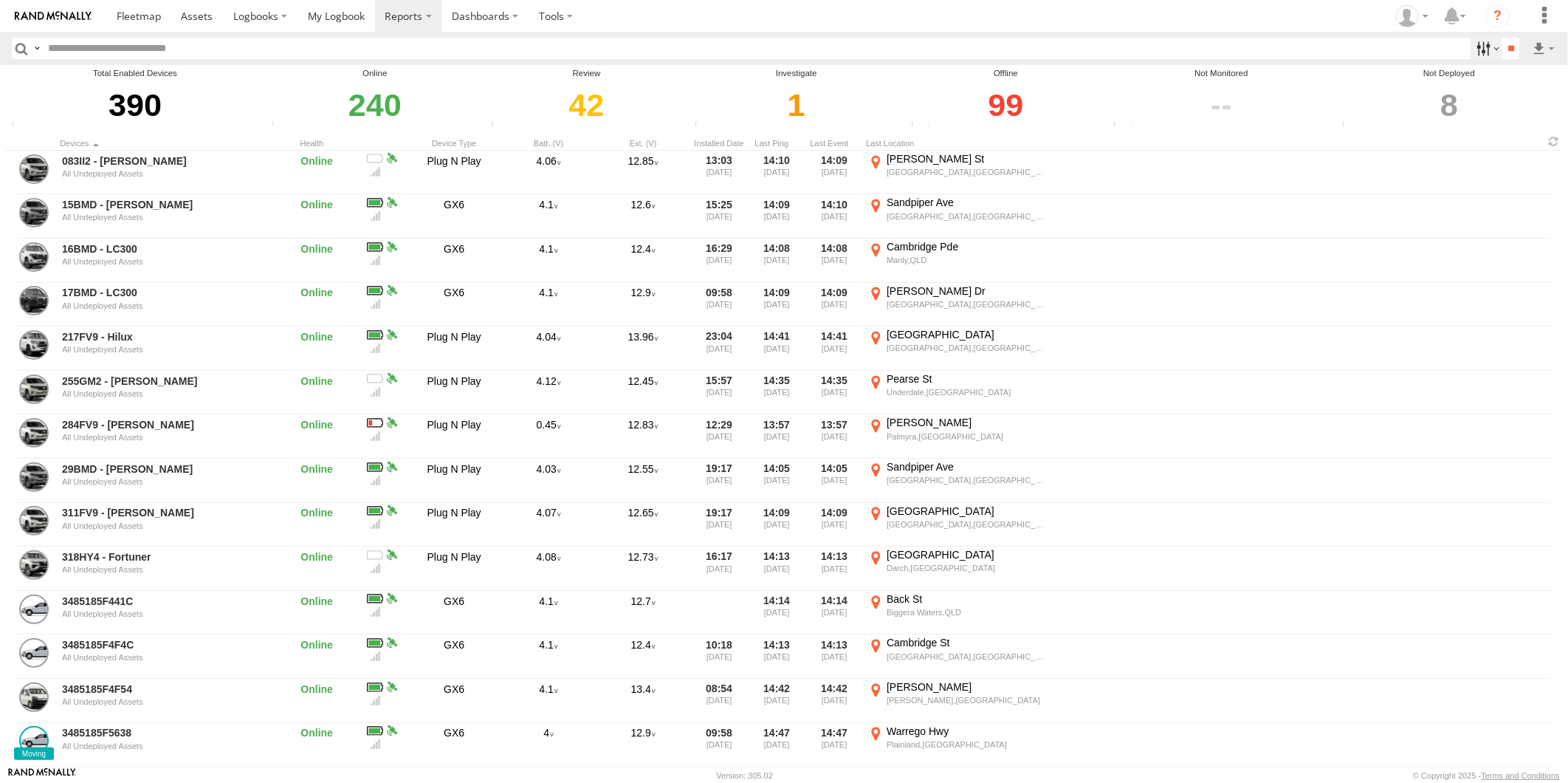
click at [1481, 47] on label at bounding box center [1486, 48] width 32 height 21
click at [1471, 58] on label "Not Deployed" at bounding box center [1471, 49] width 0 height 19
click at [1507, 56] on input "**" at bounding box center [1511, 48] width 17 height 21
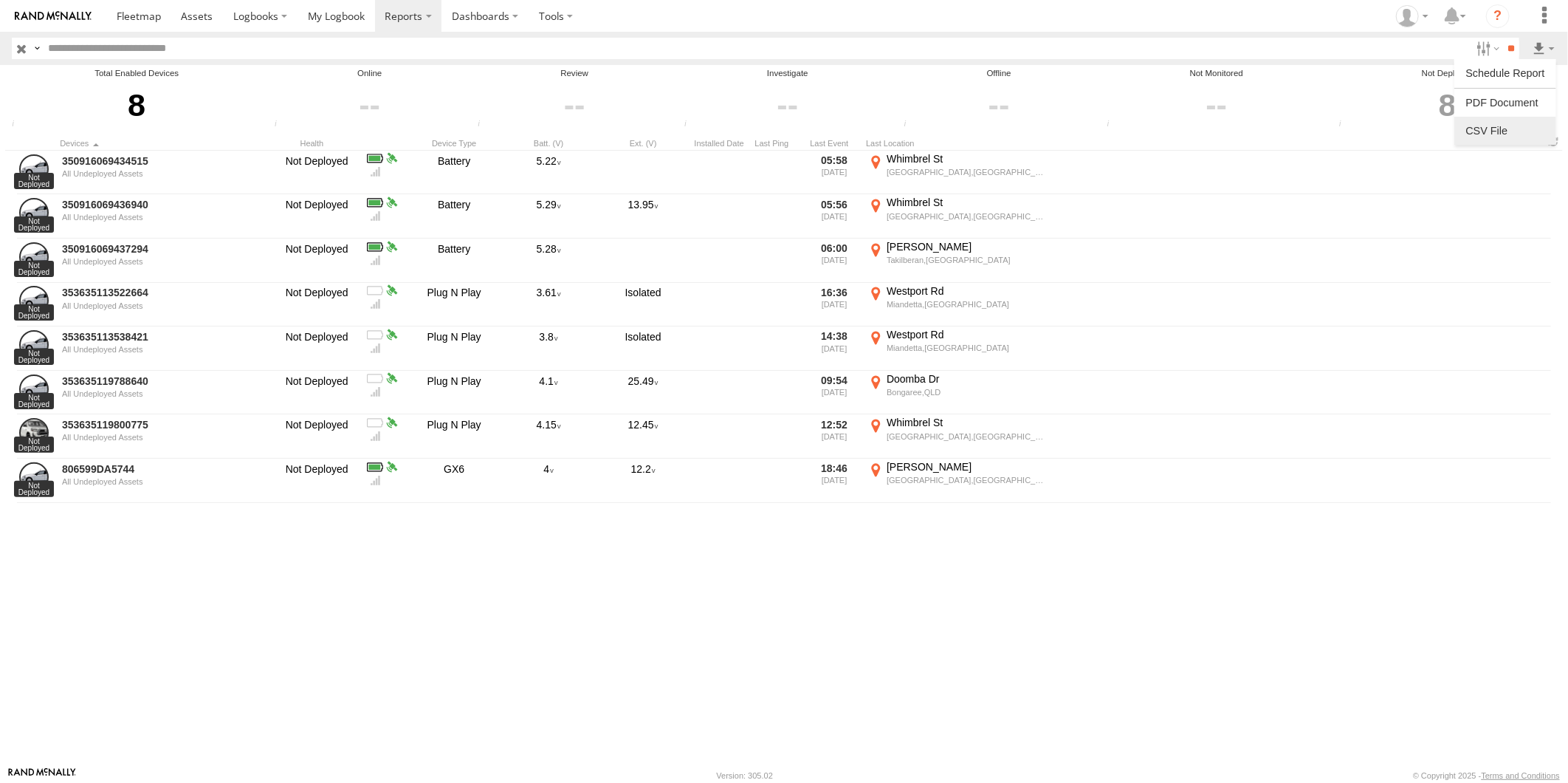
click at [1486, 135] on link at bounding box center [1505, 130] width 90 height 22
click at [1493, 18] on icon "?" at bounding box center [1498, 16] width 24 height 24
drag, startPoint x: 192, startPoint y: 24, endPoint x: 193, endPoint y: 32, distance: 8.1
click at [192, 24] on link at bounding box center [197, 15] width 52 height 32
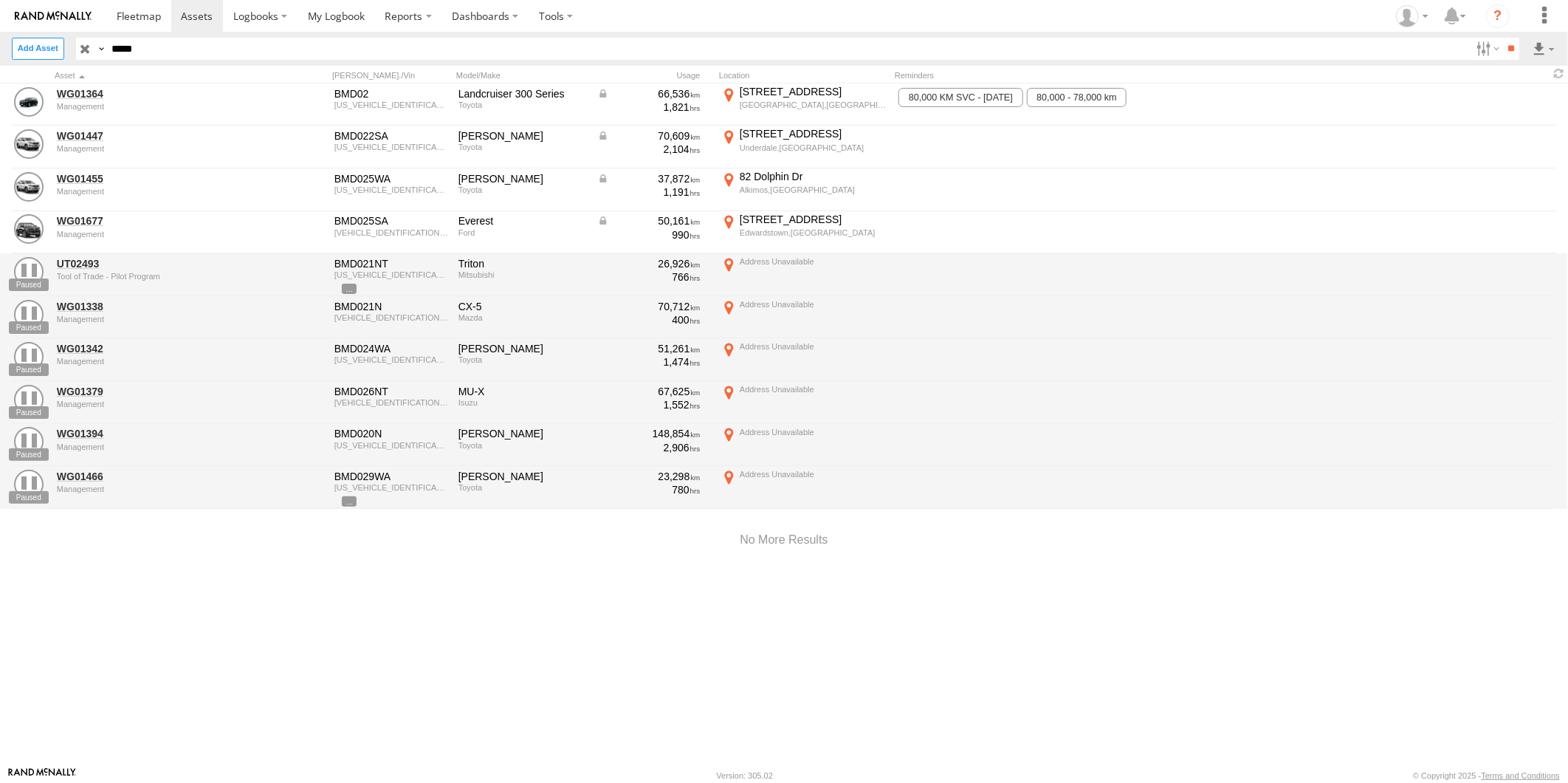
drag, startPoint x: 1061, startPoint y: 692, endPoint x: 948, endPoint y: 781, distance: 143.8
click at [1060, 693] on div "WG01364 Management BMD02 [US_VEHICLE_IDENTIFICATION_NUMBER] Landcruiser 300 Ser…" at bounding box center [784, 425] width 1568 height 683
click at [82, 48] on input "button" at bounding box center [86, 48] width 19 height 21
